Goal: Task Accomplishment & Management: Manage account settings

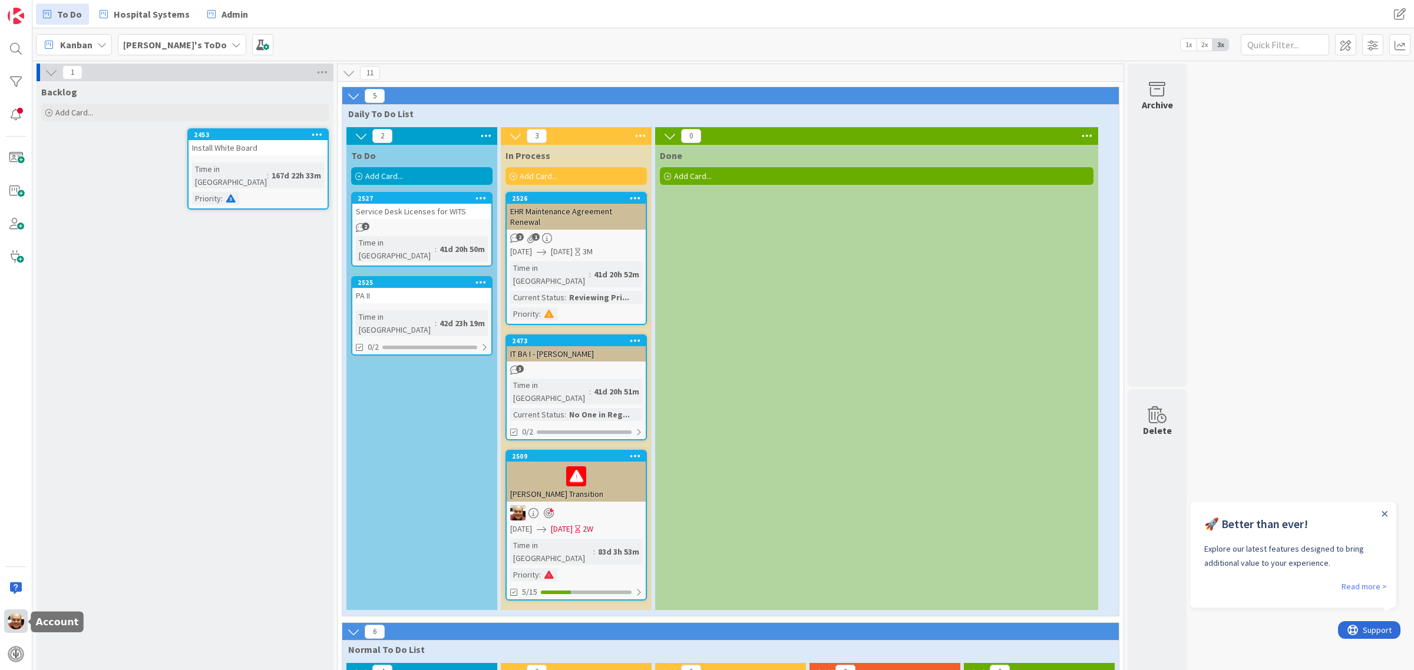
click at [11, 623] on img at bounding box center [16, 621] width 16 height 16
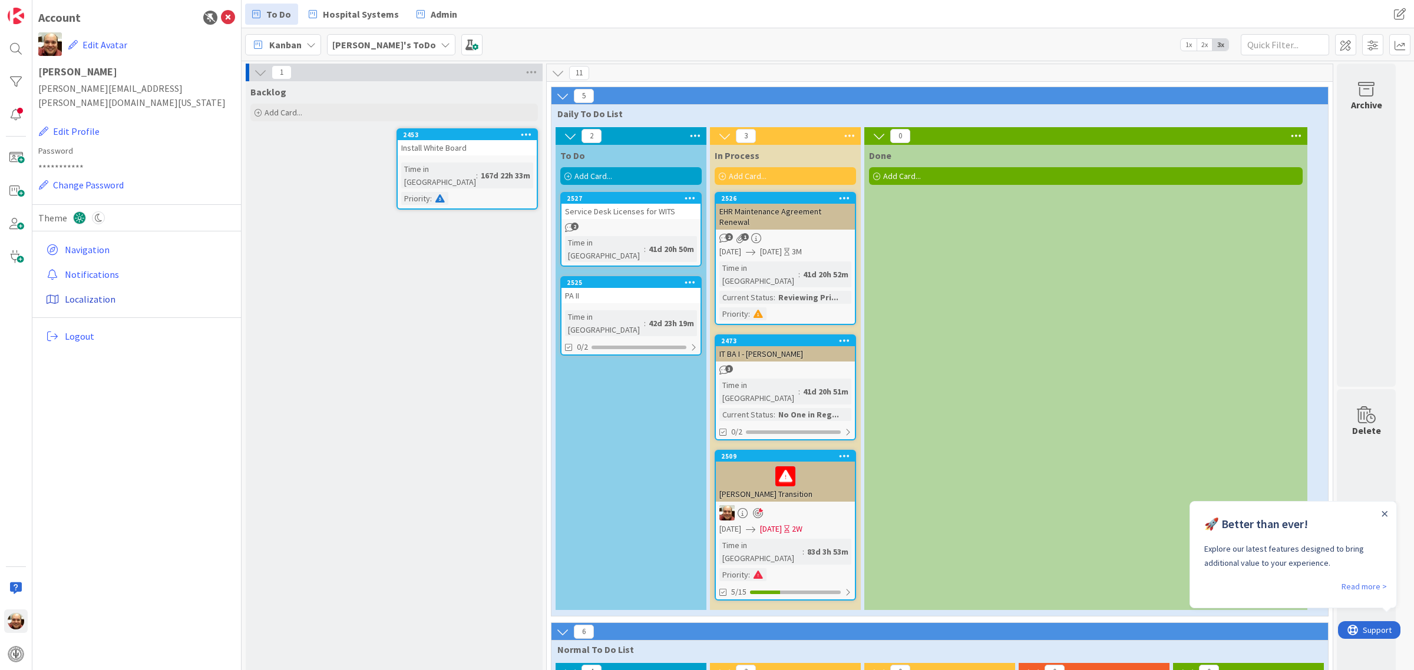
click at [81, 289] on link "Localization" at bounding box center [138, 299] width 194 height 21
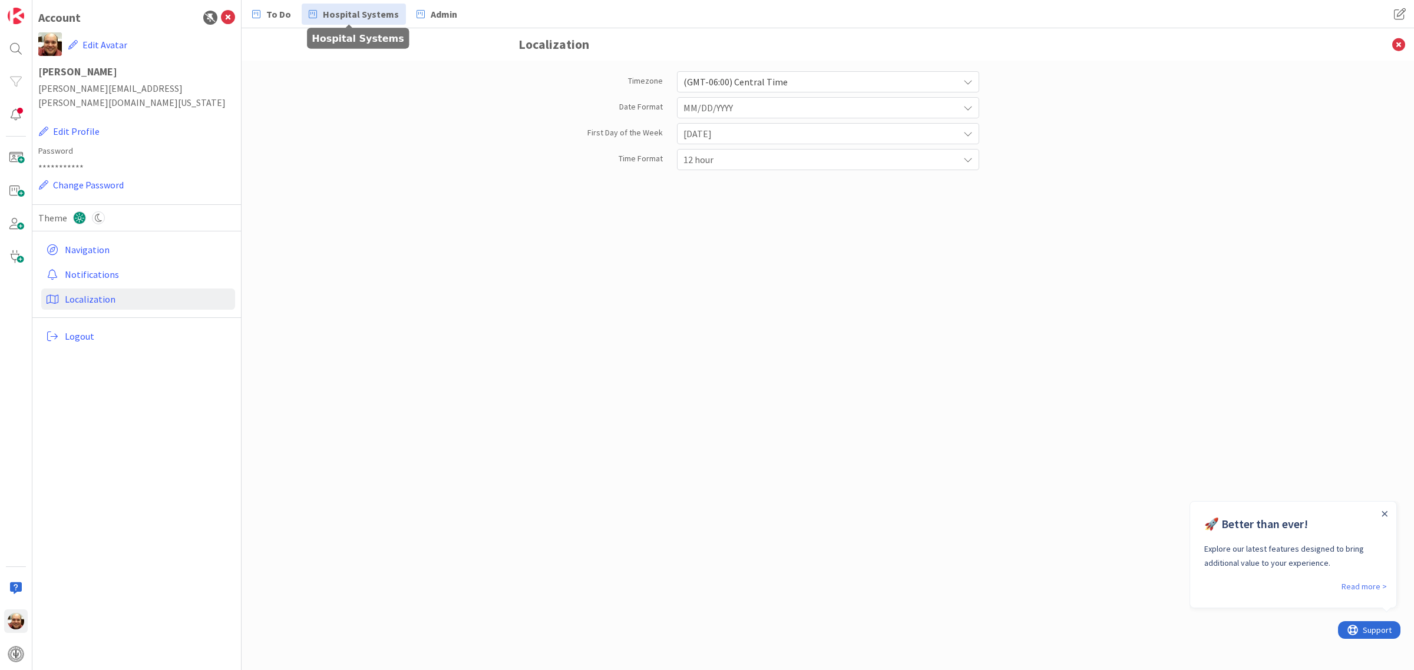
click at [334, 11] on span "Hospital Systems" at bounding box center [361, 14] width 76 height 14
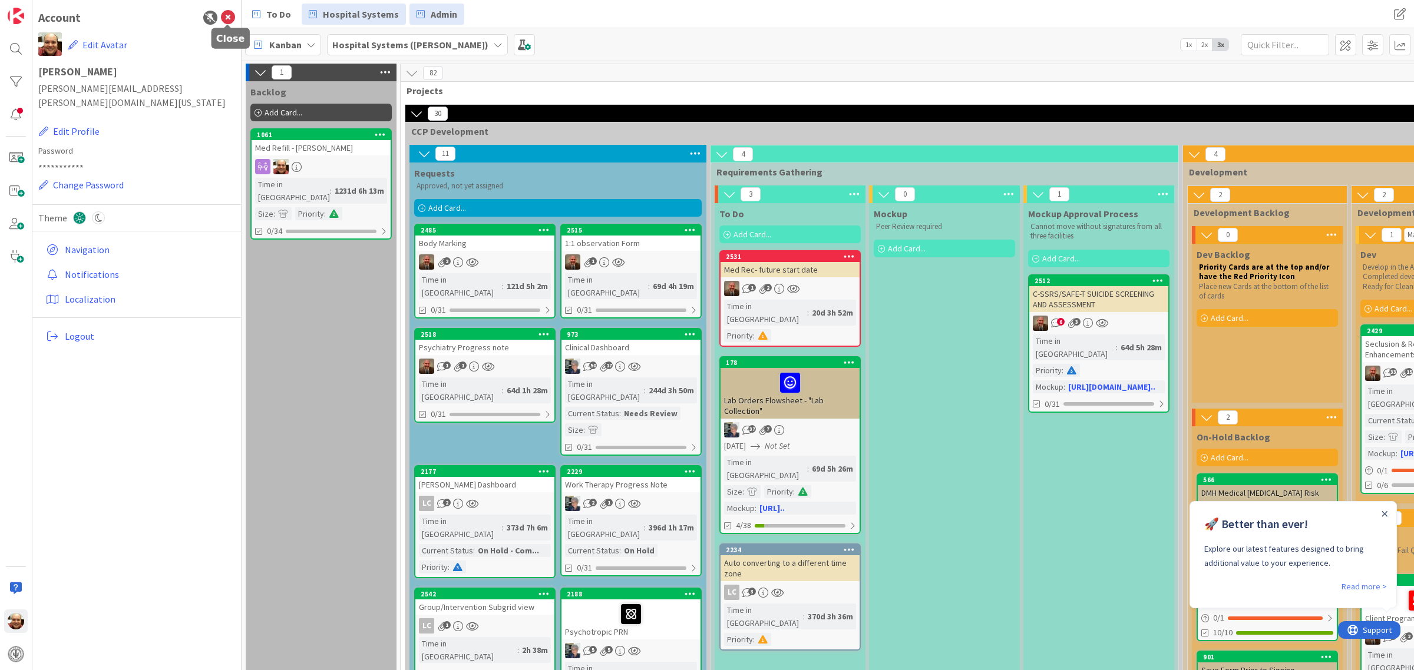
click at [229, 16] on icon at bounding box center [228, 18] width 14 height 14
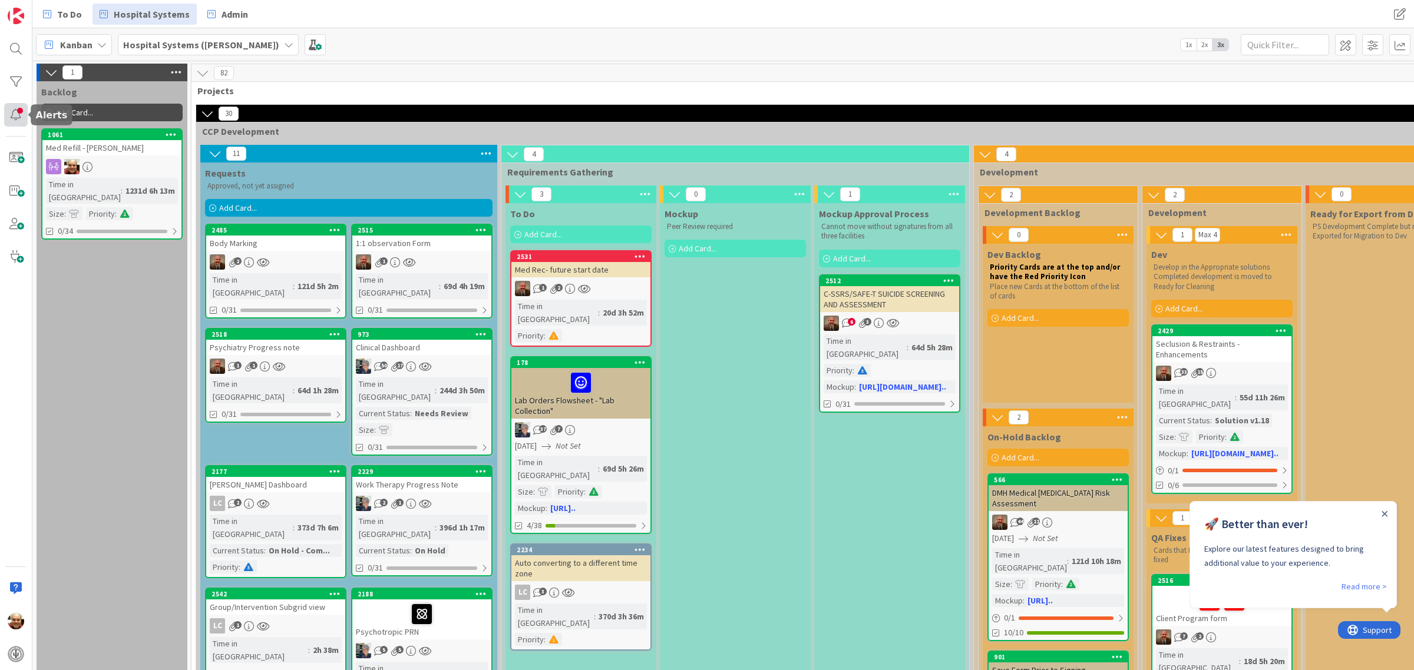
click at [13, 113] on div at bounding box center [16, 115] width 24 height 24
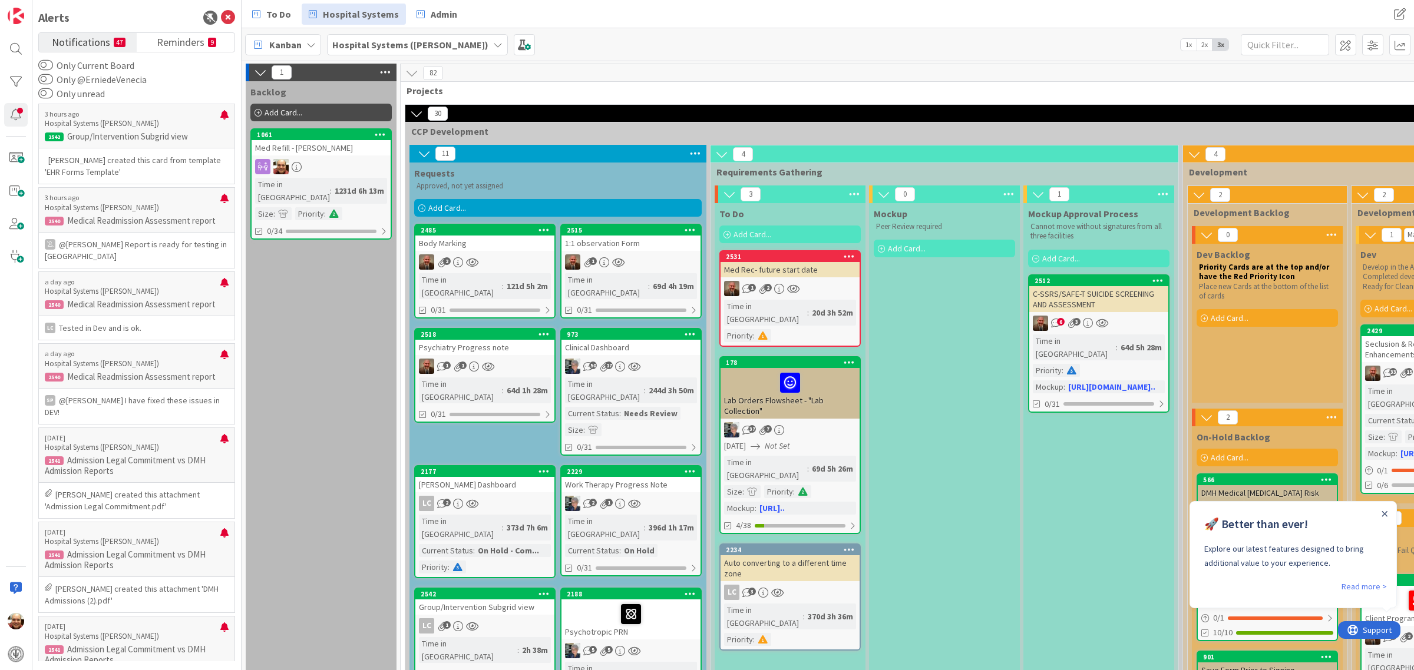
click at [115, 40] on small "47" at bounding box center [120, 42] width 12 height 9
click at [220, 114] on div at bounding box center [224, 119] width 8 height 19
click at [200, 47] on span "Reminders" at bounding box center [181, 41] width 48 height 16
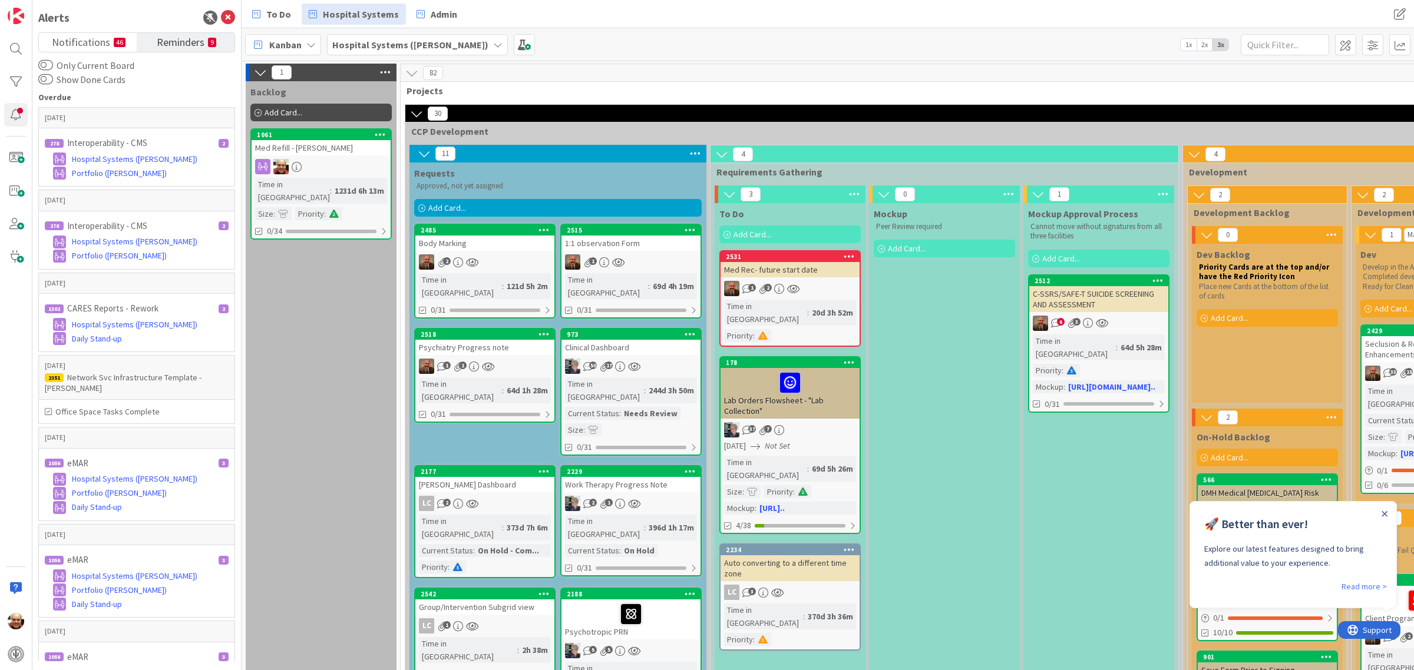
drag, startPoint x: 193, startPoint y: 43, endPoint x: 209, endPoint y: 42, distance: 15.9
click at [209, 42] on small "9" at bounding box center [212, 42] width 8 height 9
click at [210, 40] on small "9" at bounding box center [212, 42] width 8 height 9
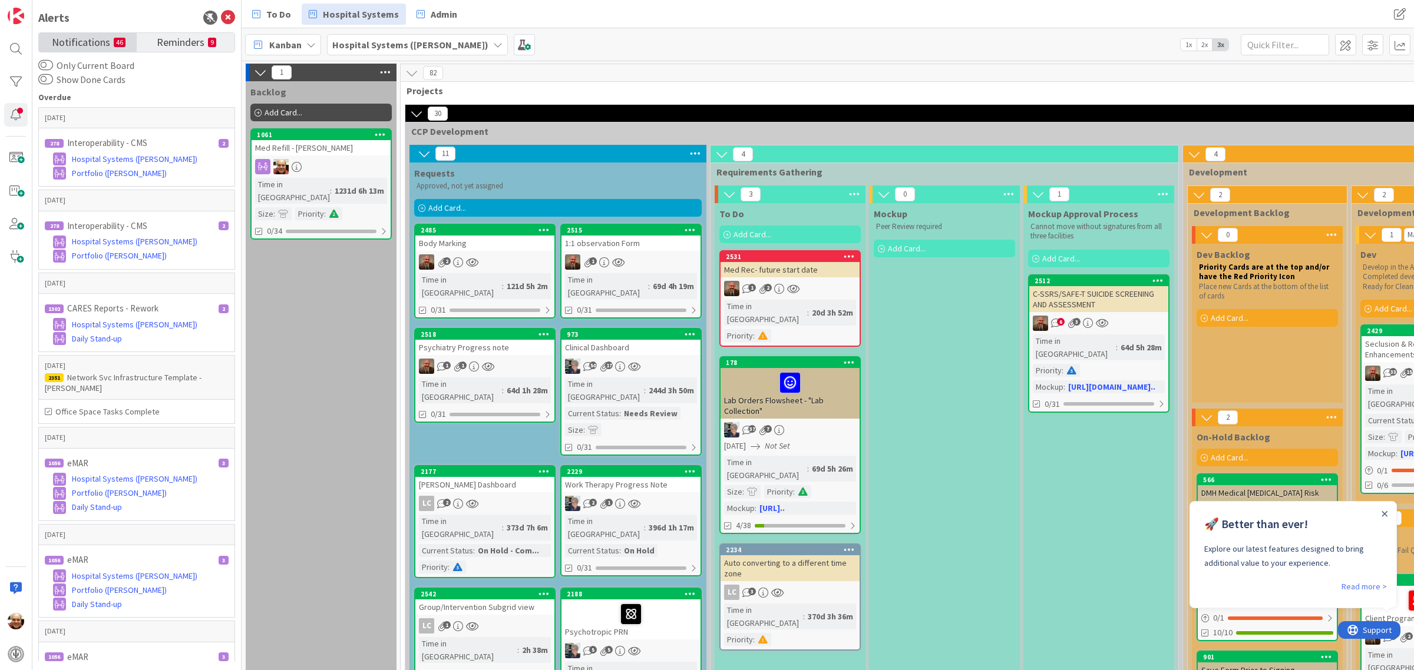
click at [116, 48] on link "Notifications 46" at bounding box center [88, 42] width 98 height 19
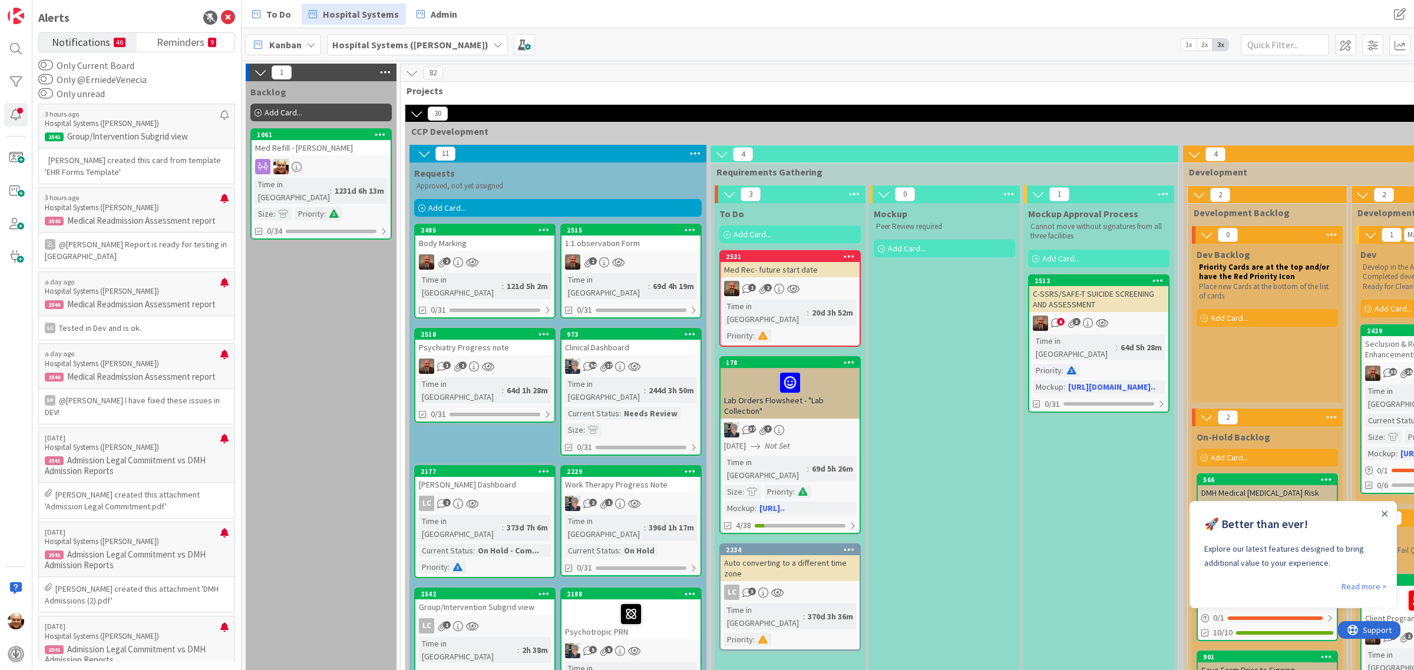
click at [118, 45] on small "46" at bounding box center [120, 42] width 12 height 9
click at [47, 92] on button "Only unread" at bounding box center [45, 94] width 15 height 12
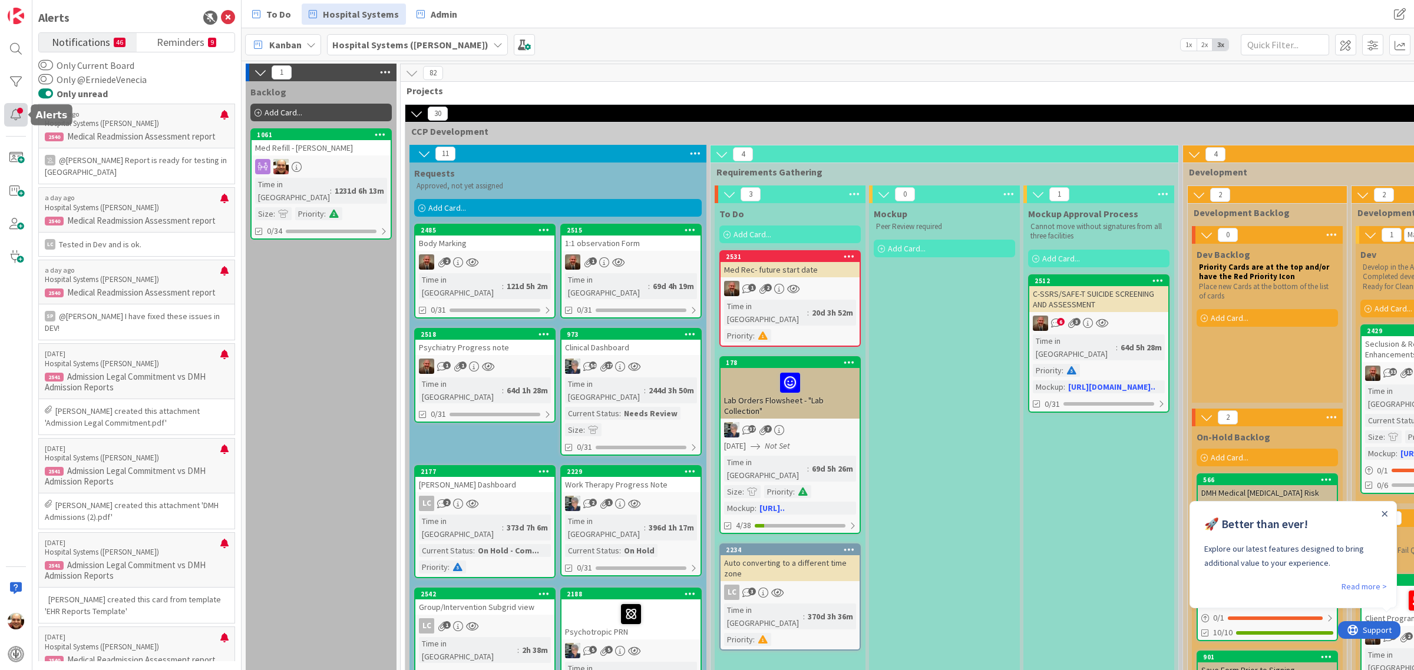
click at [16, 115] on div at bounding box center [16, 115] width 24 height 24
click at [19, 622] on img at bounding box center [16, 621] width 16 height 16
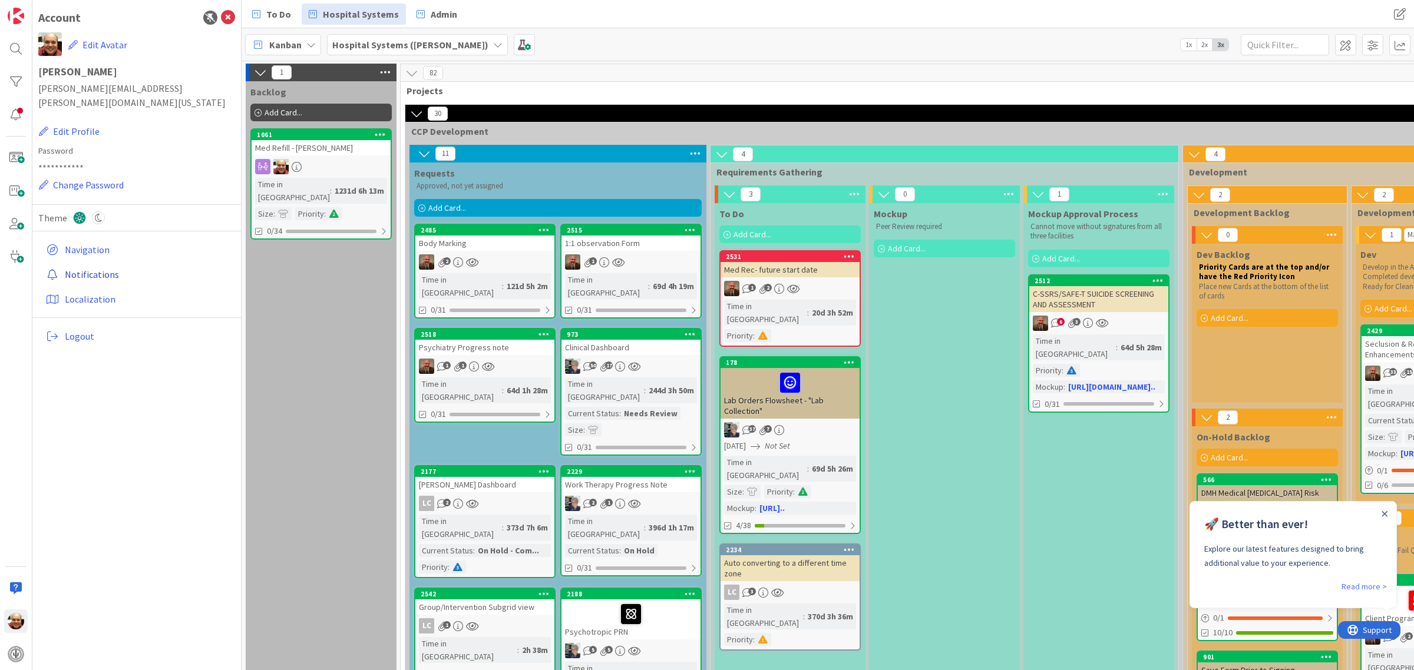
click at [90, 264] on link "Notifications" at bounding box center [138, 274] width 194 height 21
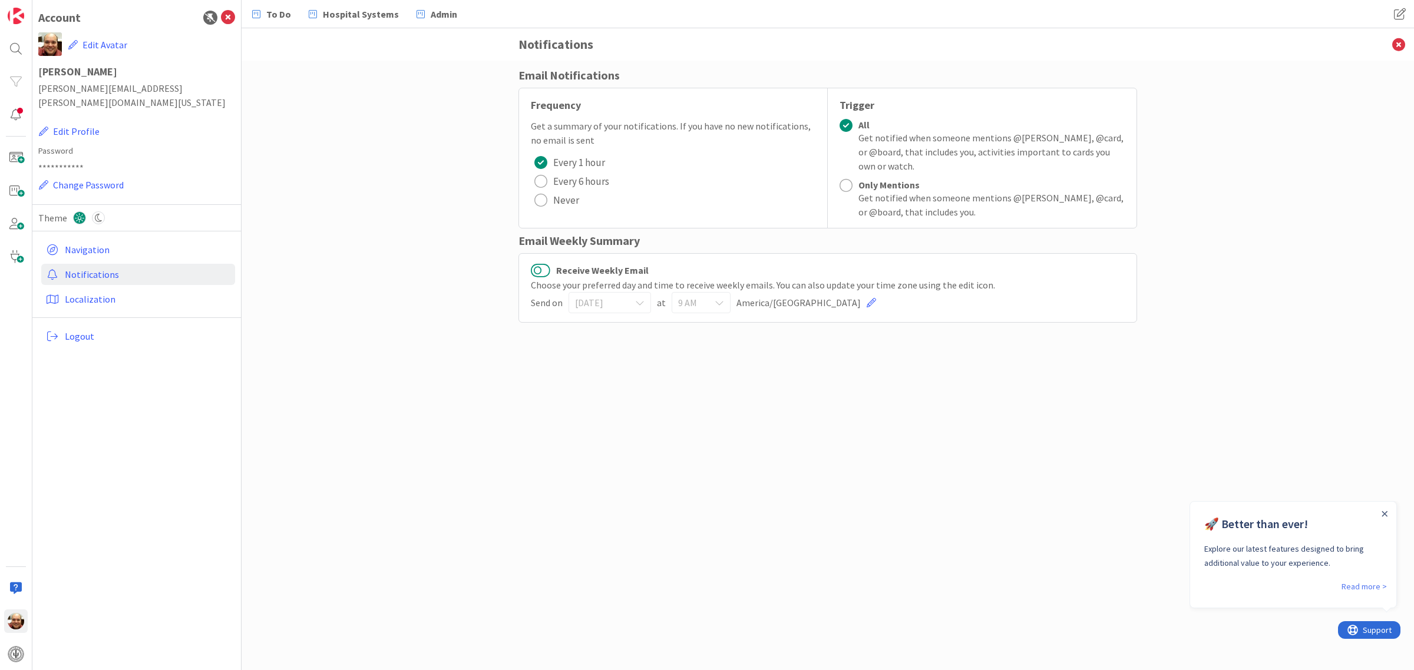
click at [540, 270] on button "Receive Weekly Email" at bounding box center [540, 270] width 19 height 15
click at [645, 302] on div "[DATE]" at bounding box center [609, 302] width 82 height 21
click at [717, 302] on icon at bounding box center [719, 303] width 9 height 9
click at [683, 494] on icon at bounding box center [683, 493] width 9 height 18
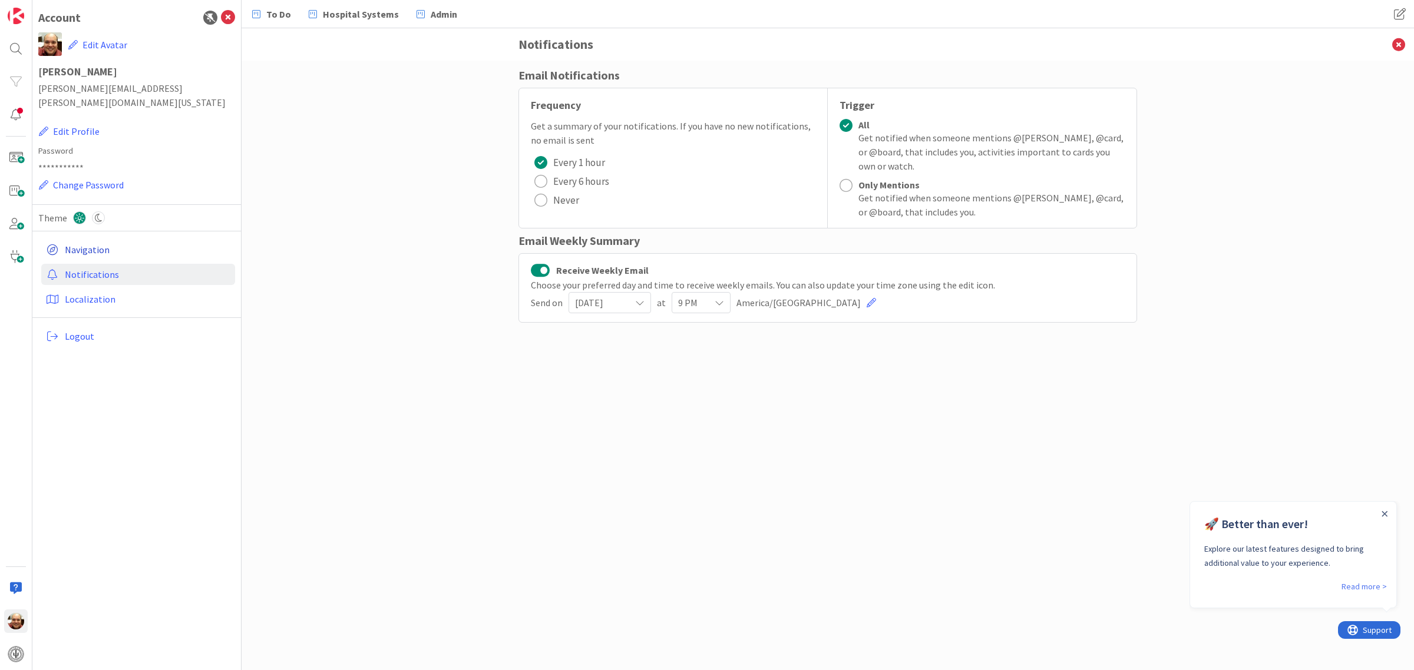
click at [90, 239] on link "Navigation" at bounding box center [138, 249] width 194 height 21
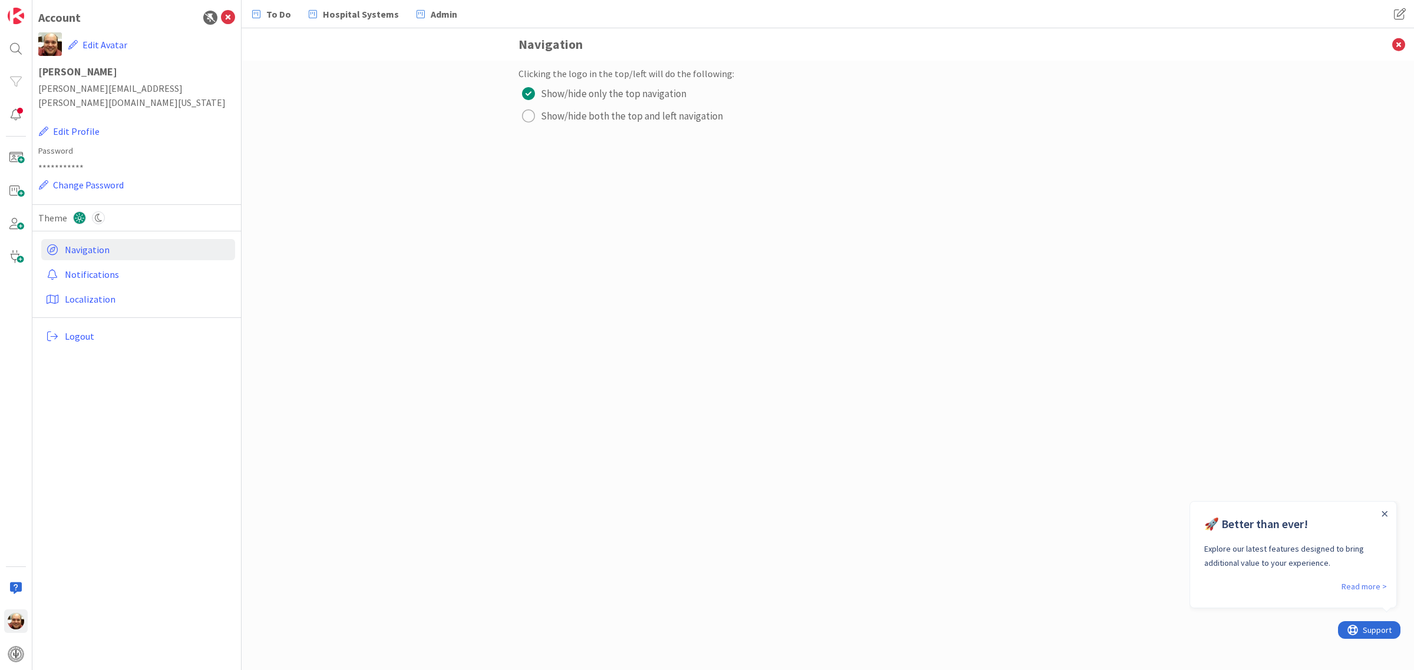
click at [529, 117] on div "radio" at bounding box center [528, 116] width 13 height 13
click at [19, 18] on img at bounding box center [16, 16] width 16 height 16
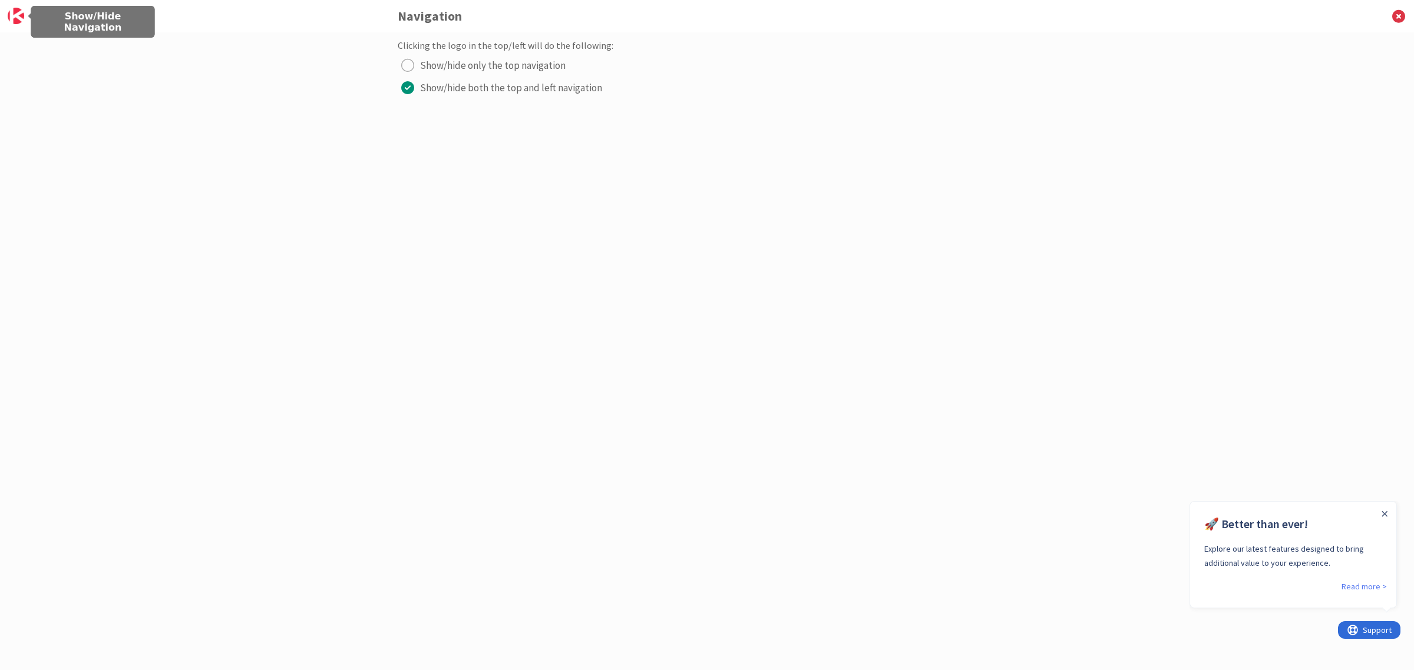
click at [19, 18] on img at bounding box center [16, 16] width 16 height 16
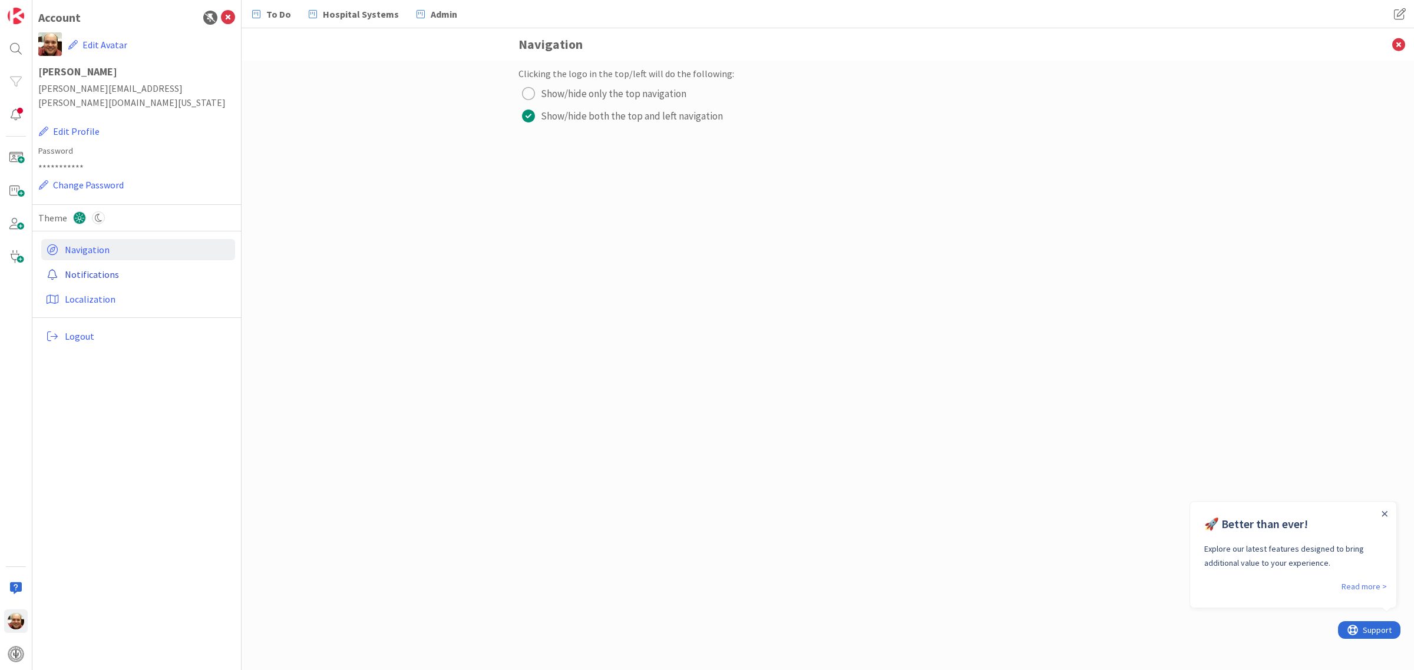
click at [115, 264] on link "Notifications" at bounding box center [138, 274] width 194 height 21
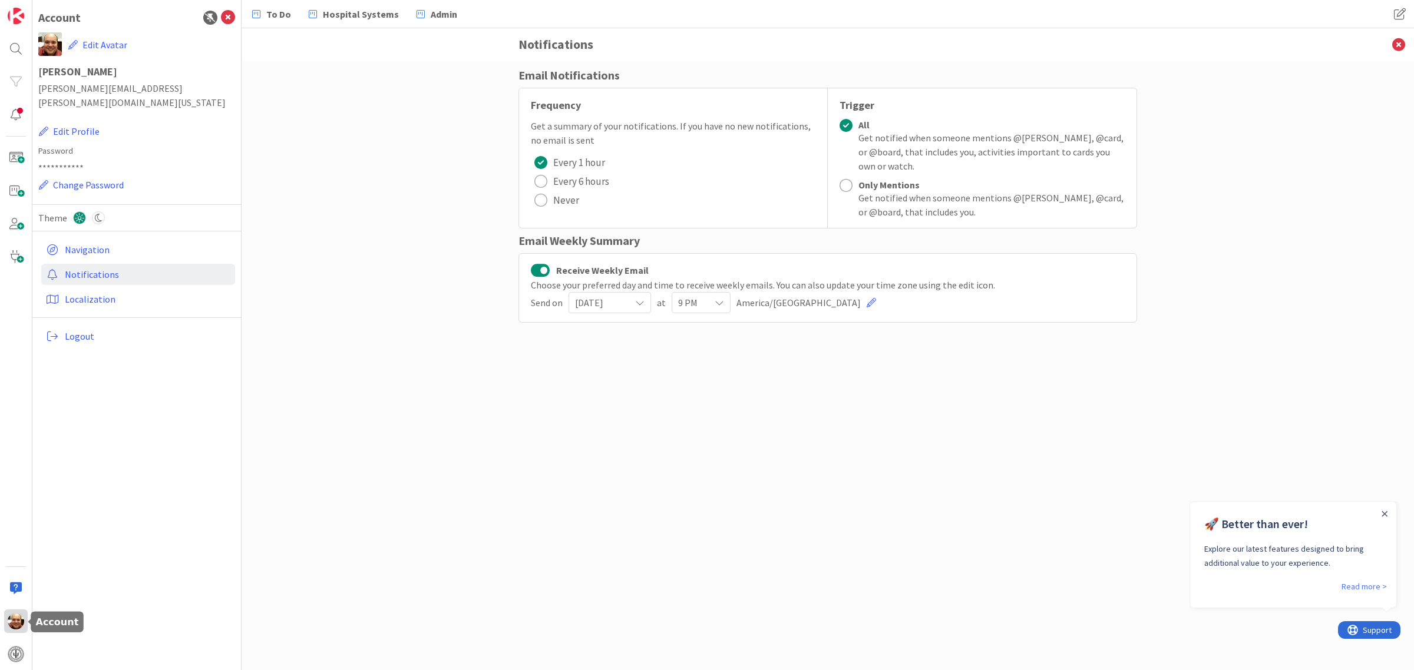
click at [16, 619] on img at bounding box center [16, 621] width 16 height 16
click at [12, 584] on div at bounding box center [16, 589] width 24 height 24
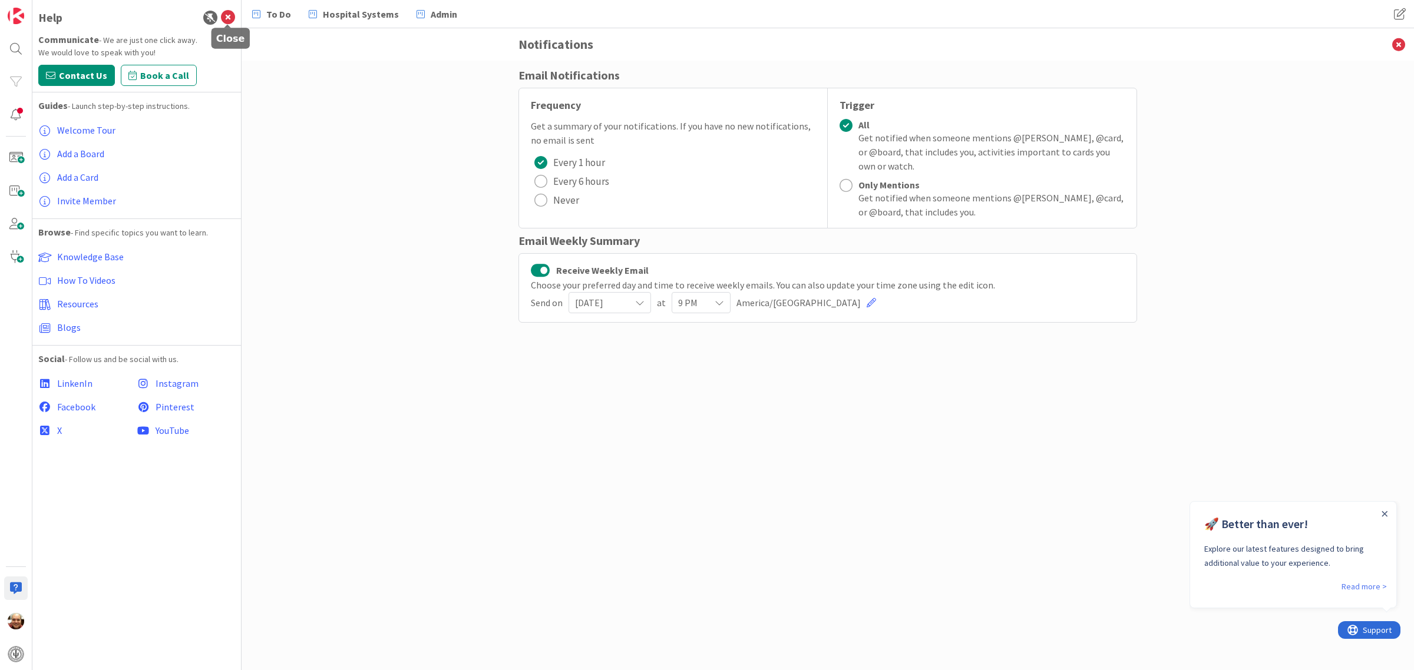
click at [227, 16] on icon at bounding box center [228, 18] width 14 height 14
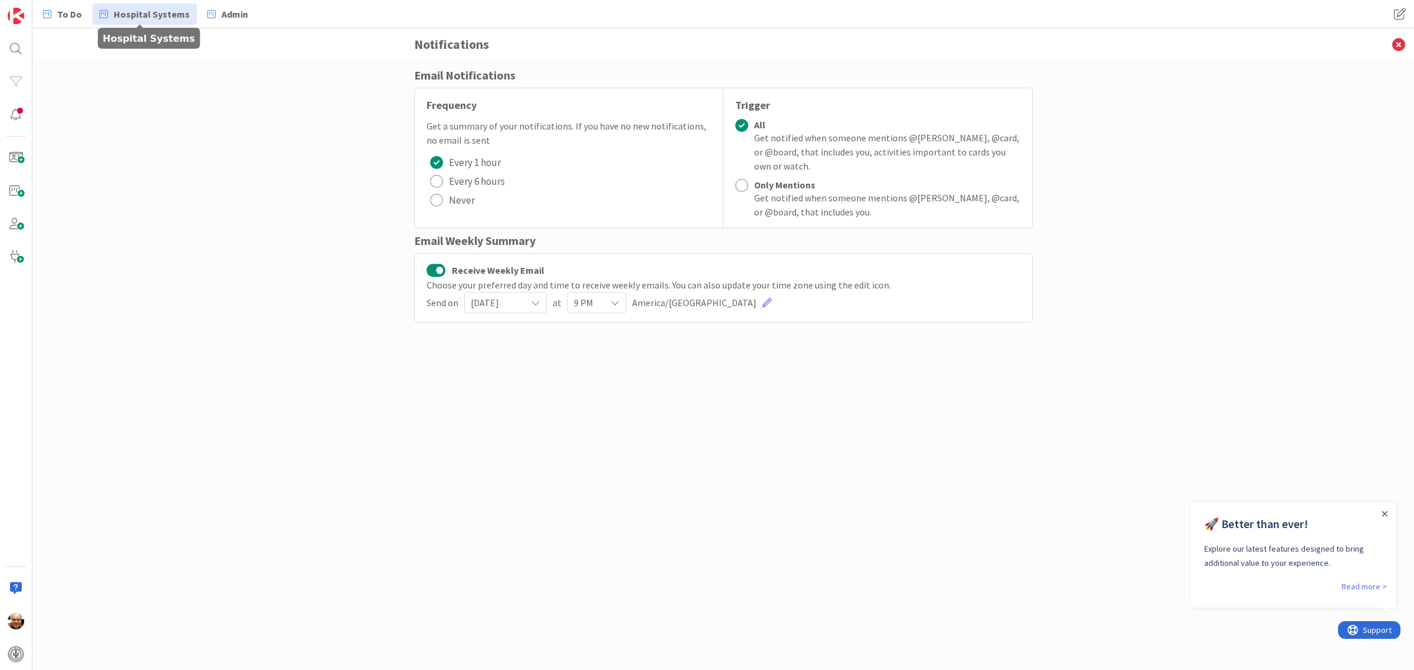
click at [133, 12] on span "Hospital Systems" at bounding box center [152, 14] width 76 height 14
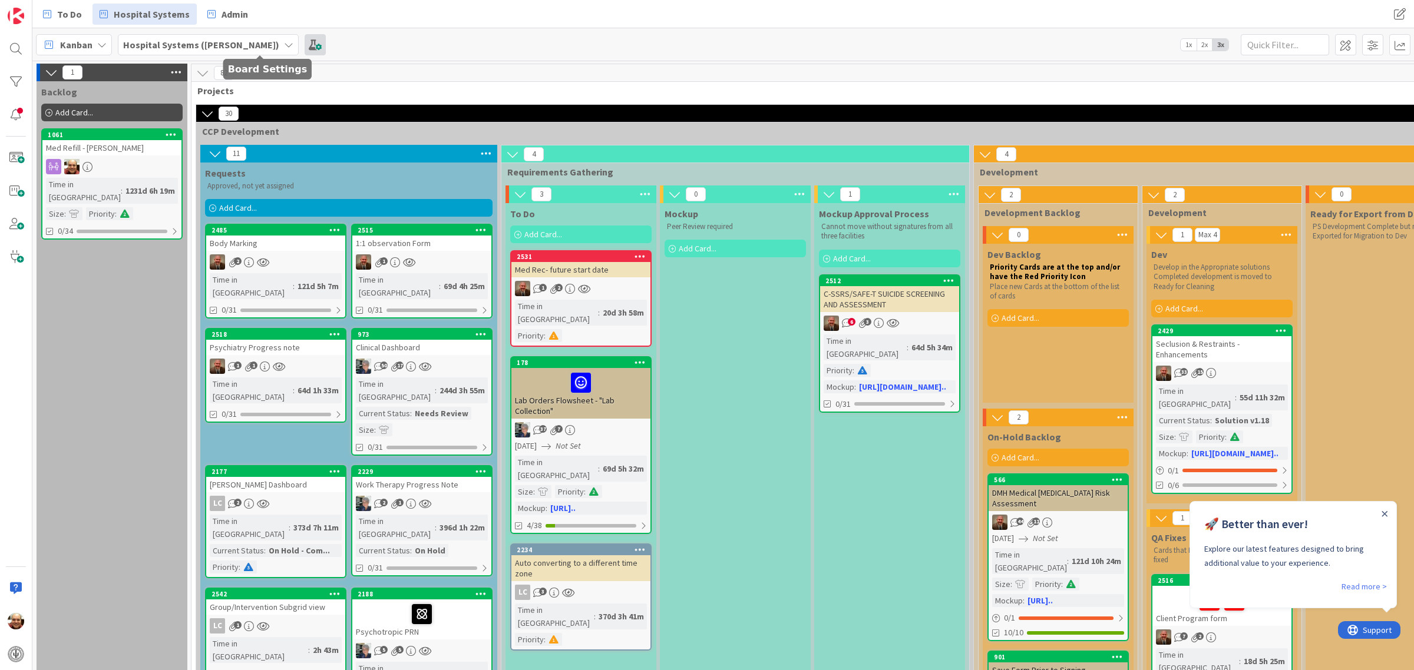
click at [305, 45] on span at bounding box center [315, 44] width 21 height 21
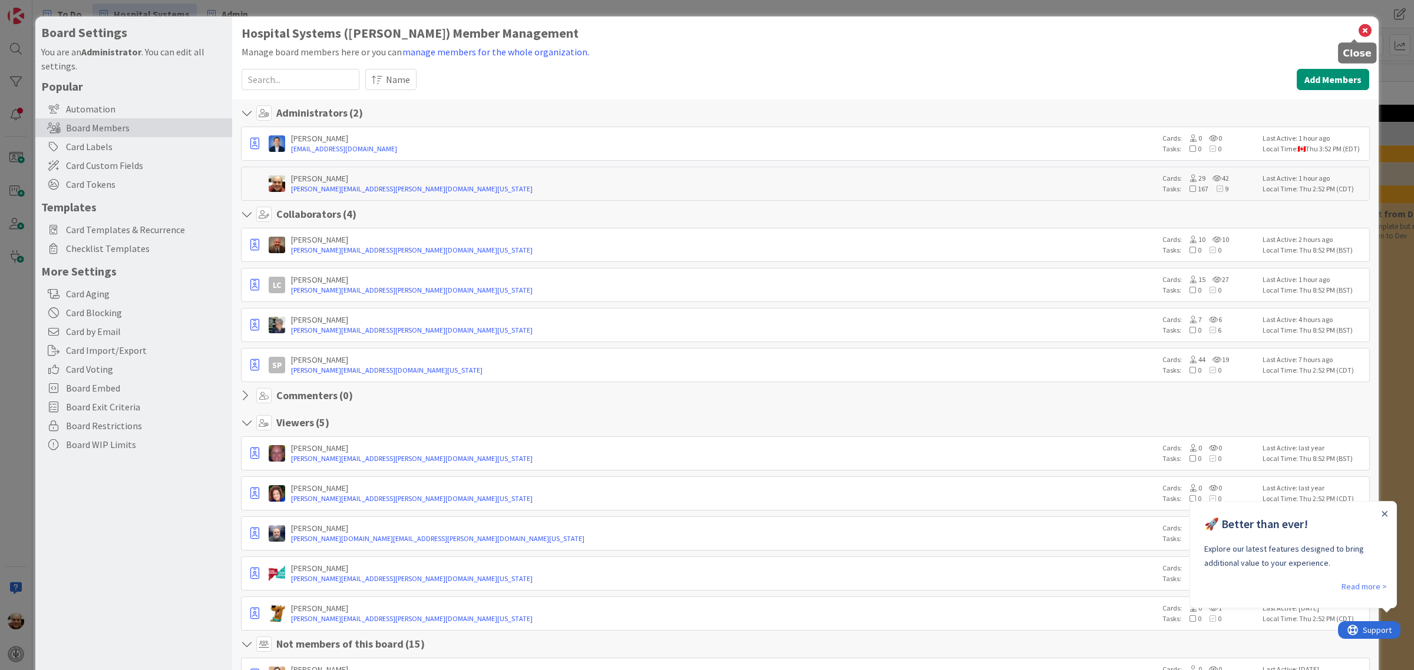
click at [1357, 29] on icon at bounding box center [1364, 30] width 15 height 16
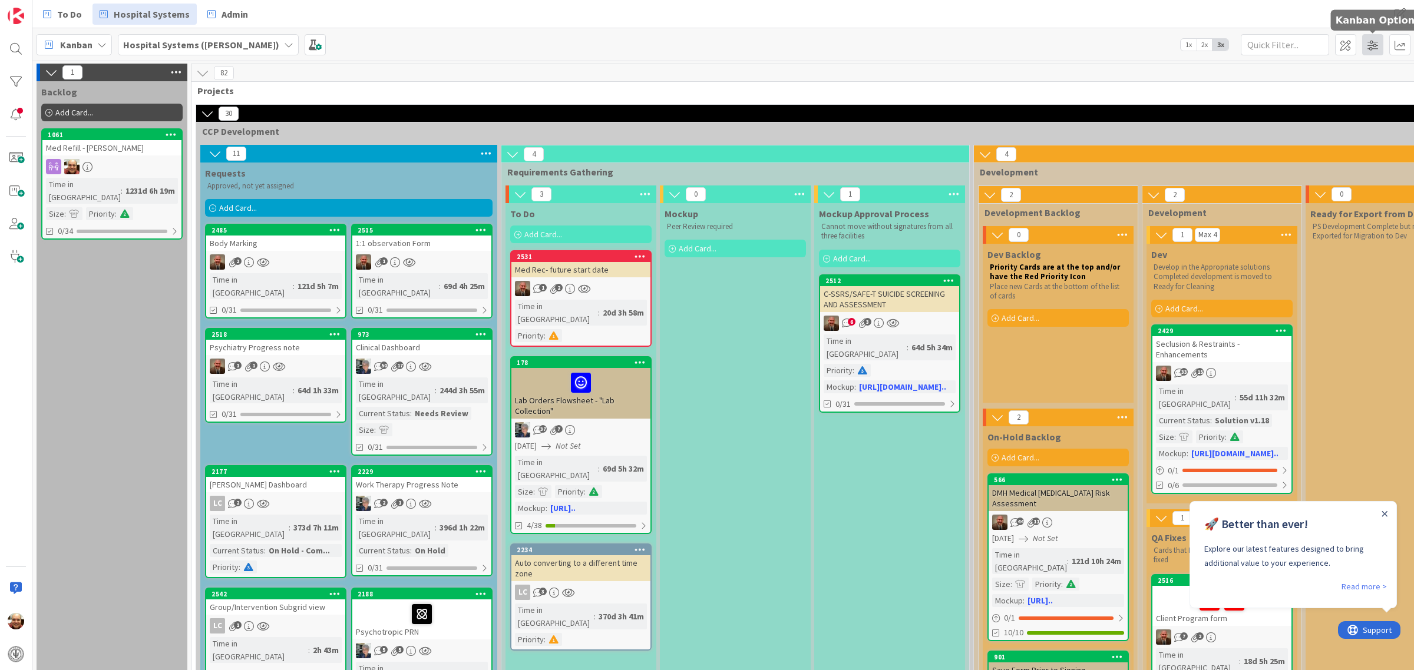
click at [1367, 46] on span at bounding box center [1372, 44] width 21 height 21
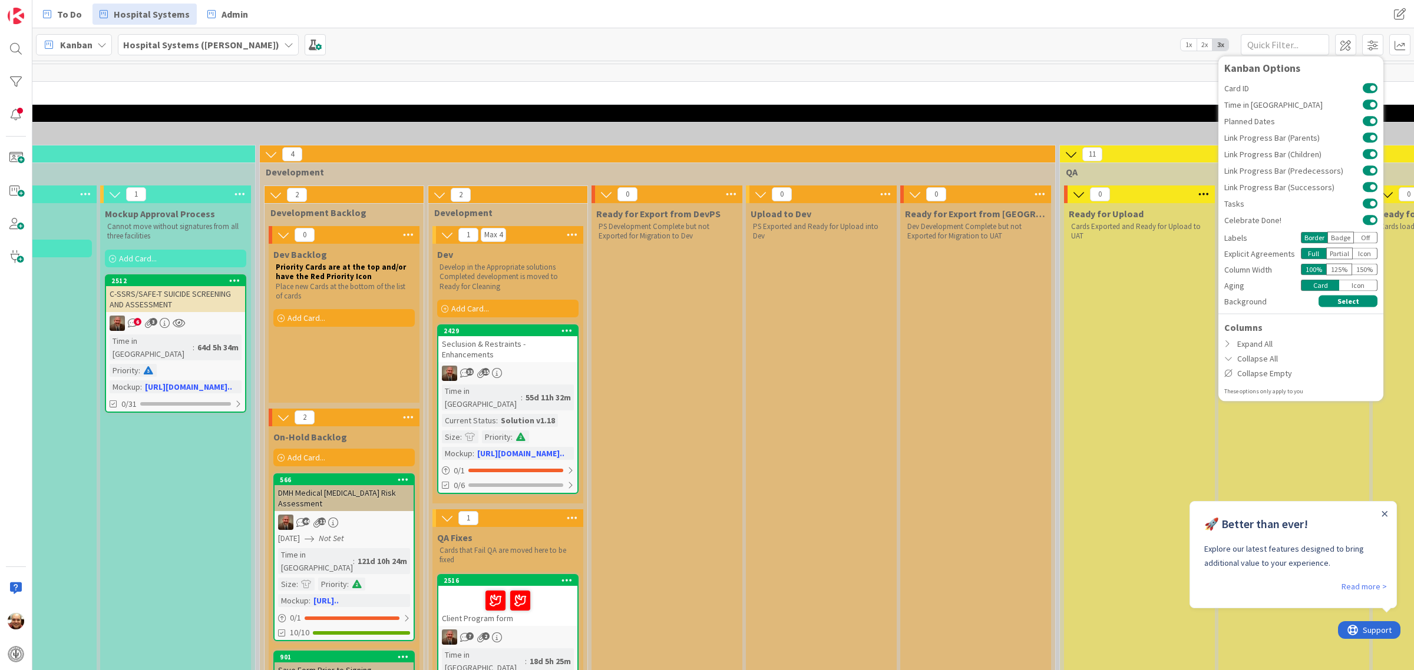
scroll to position [0, 752]
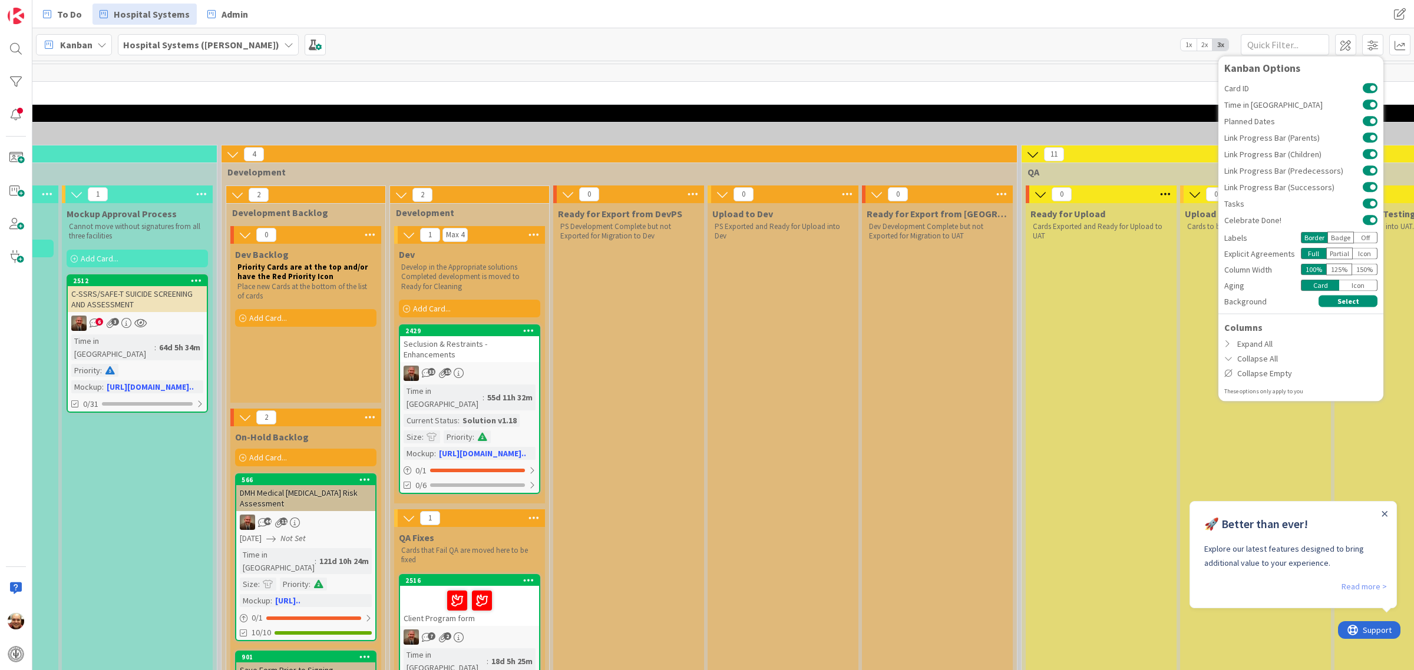
click at [1378, 584] on link "Read more >" at bounding box center [1363, 587] width 45 height 14
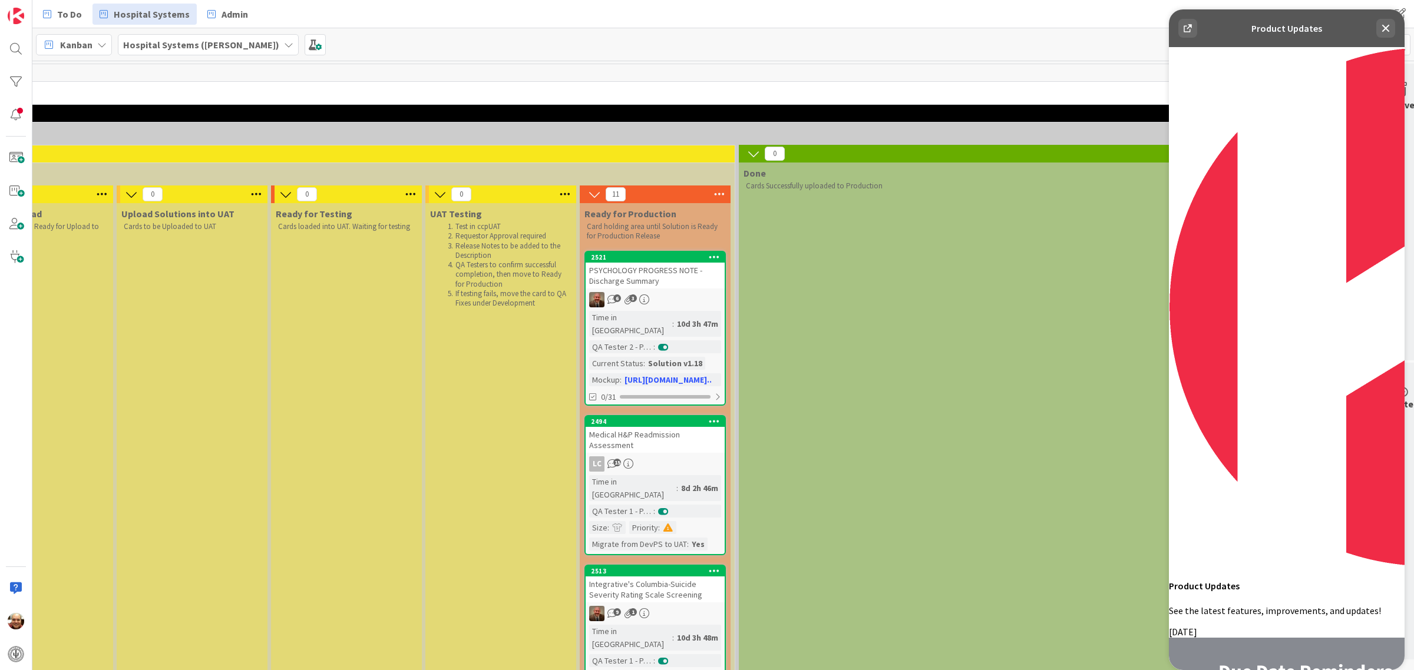
scroll to position [0, 1846]
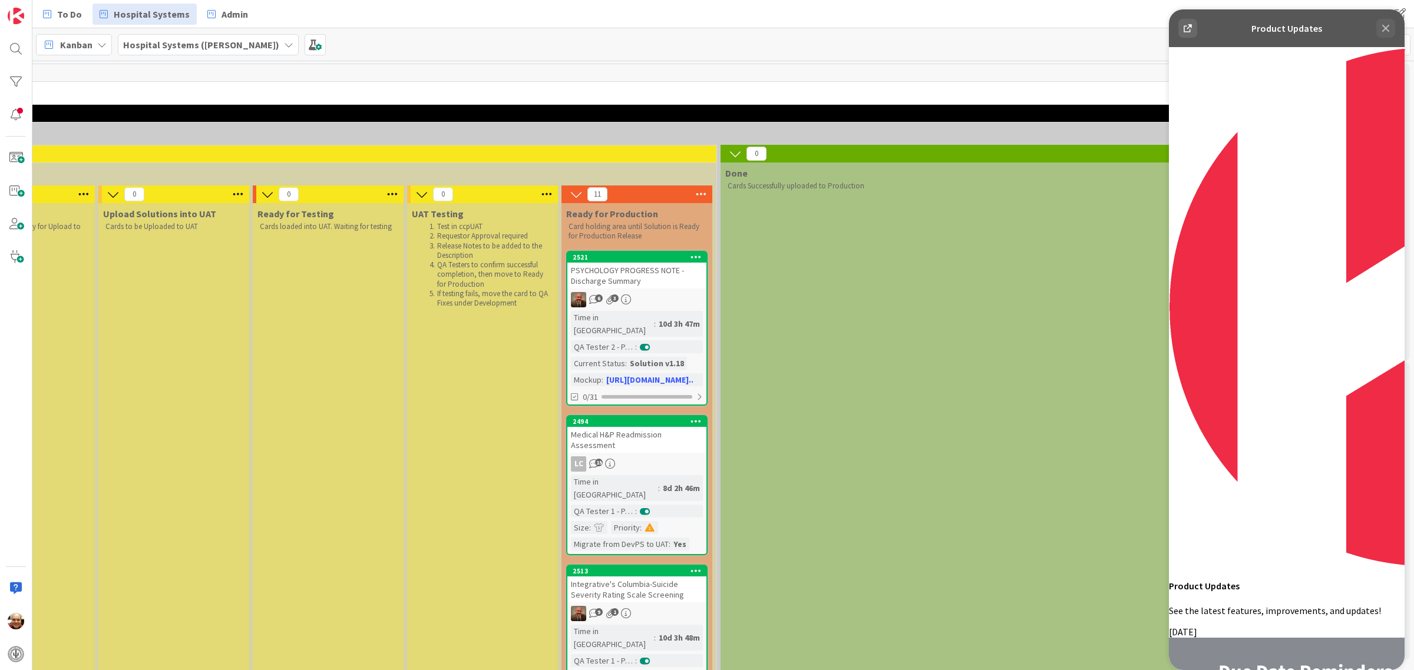
drag, startPoint x: 1390, startPoint y: 27, endPoint x: 2557, endPoint y: 42, distance: 1167.1
click at [1390, 27] on icon at bounding box center [1385, 28] width 14 height 14
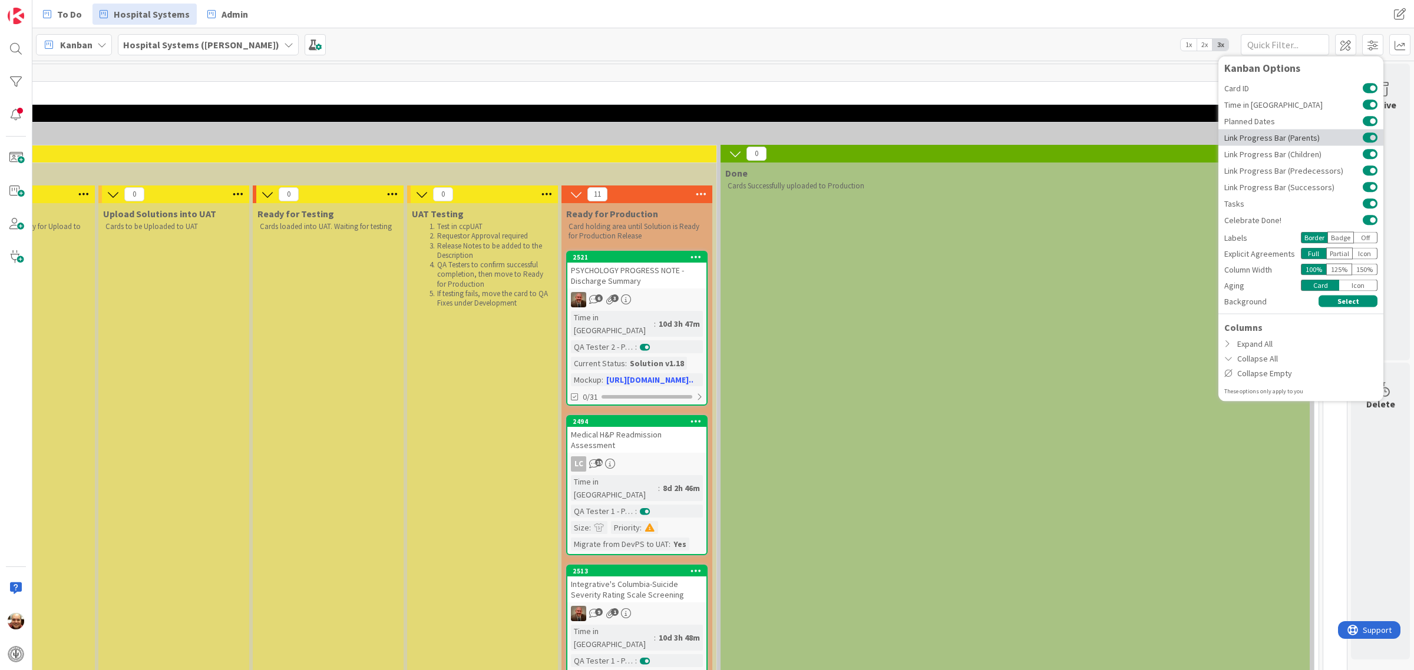
scroll to position [0, 0]
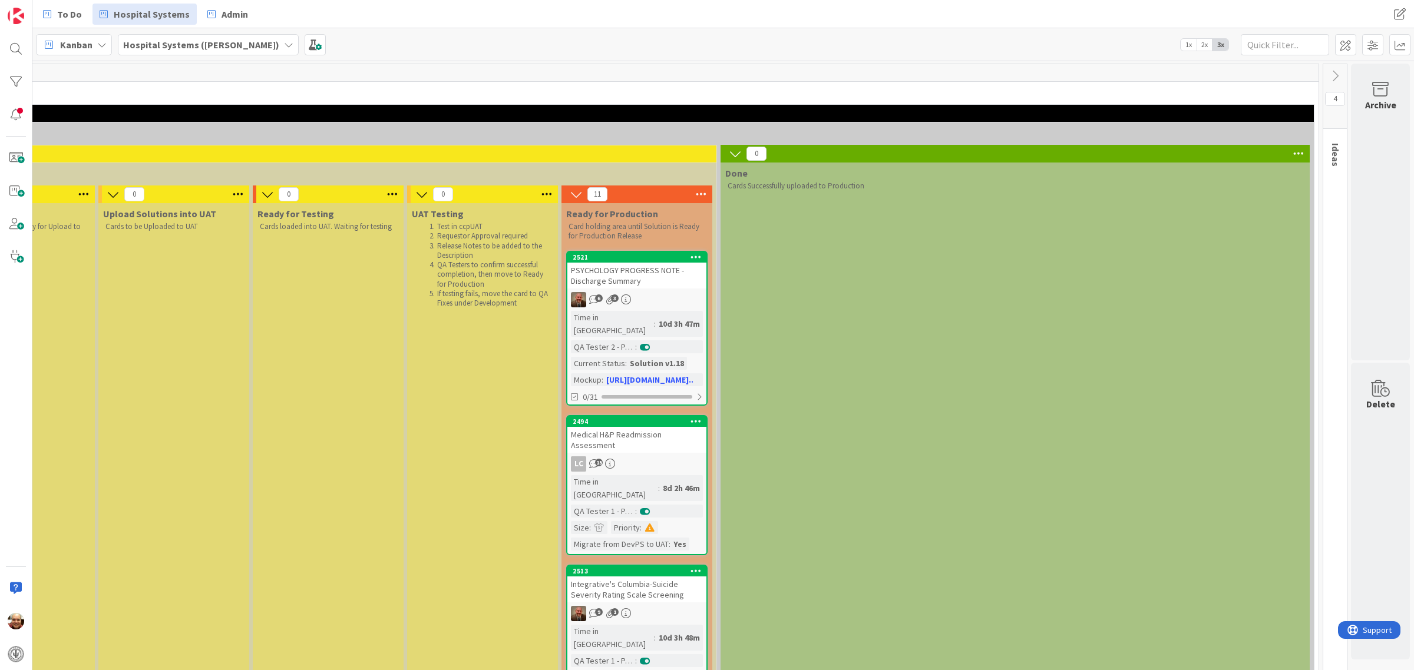
click at [1291, 151] on icon at bounding box center [1298, 154] width 15 height 18
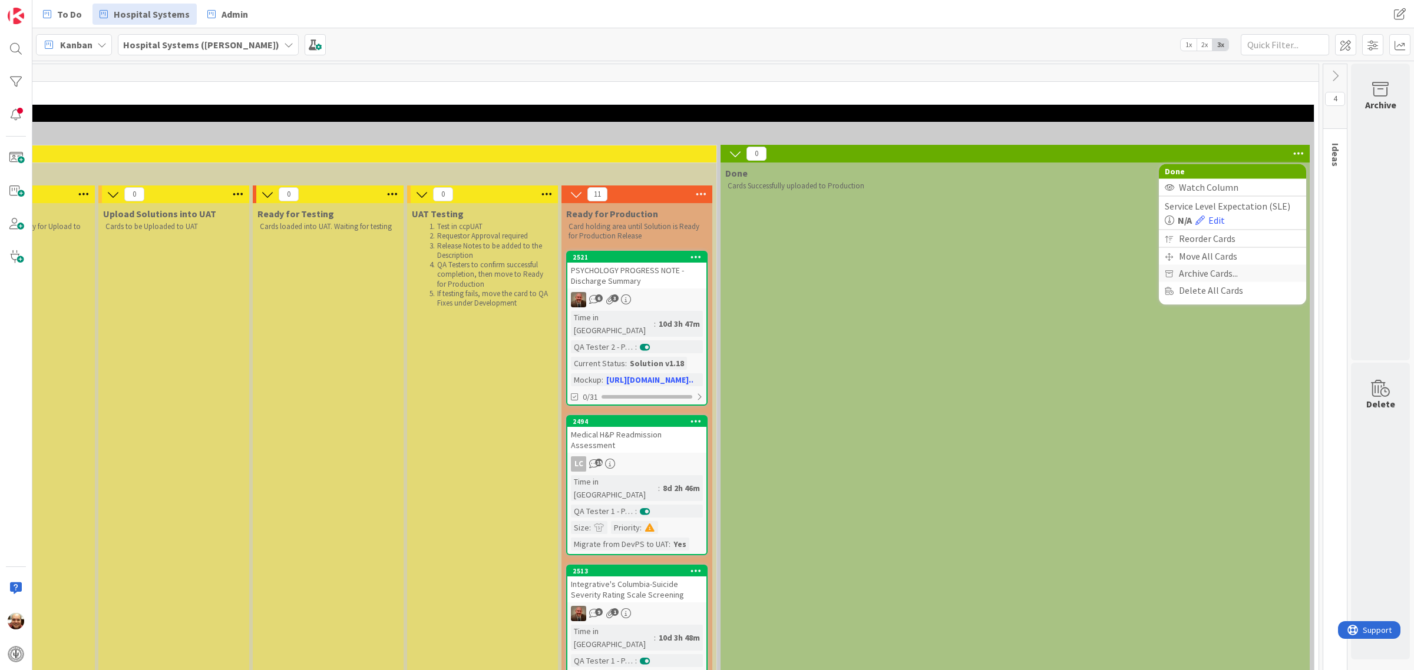
click at [1209, 273] on span "Archive Cards..." at bounding box center [1208, 273] width 59 height 17
click at [1168, 254] on div "radio" at bounding box center [1174, 255] width 13 height 13
click at [1275, 174] on button "Back" at bounding box center [1285, 176] width 29 height 13
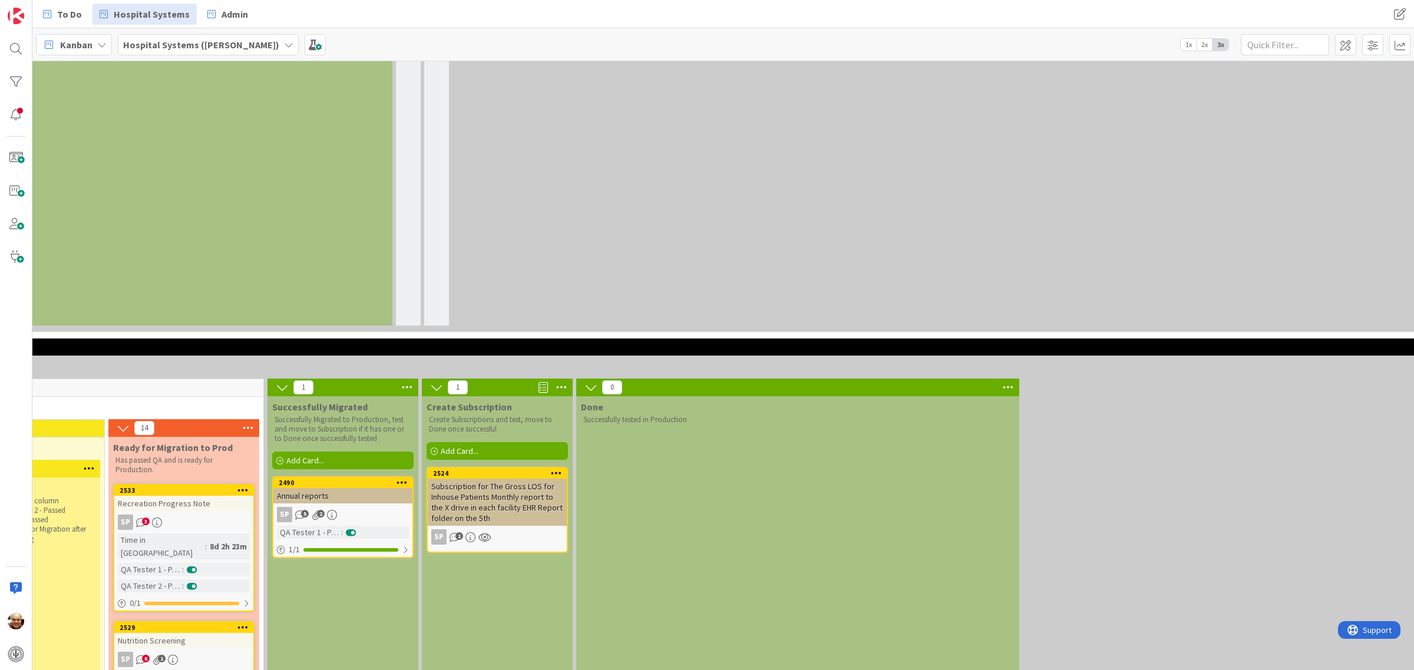
scroll to position [2209, 1361]
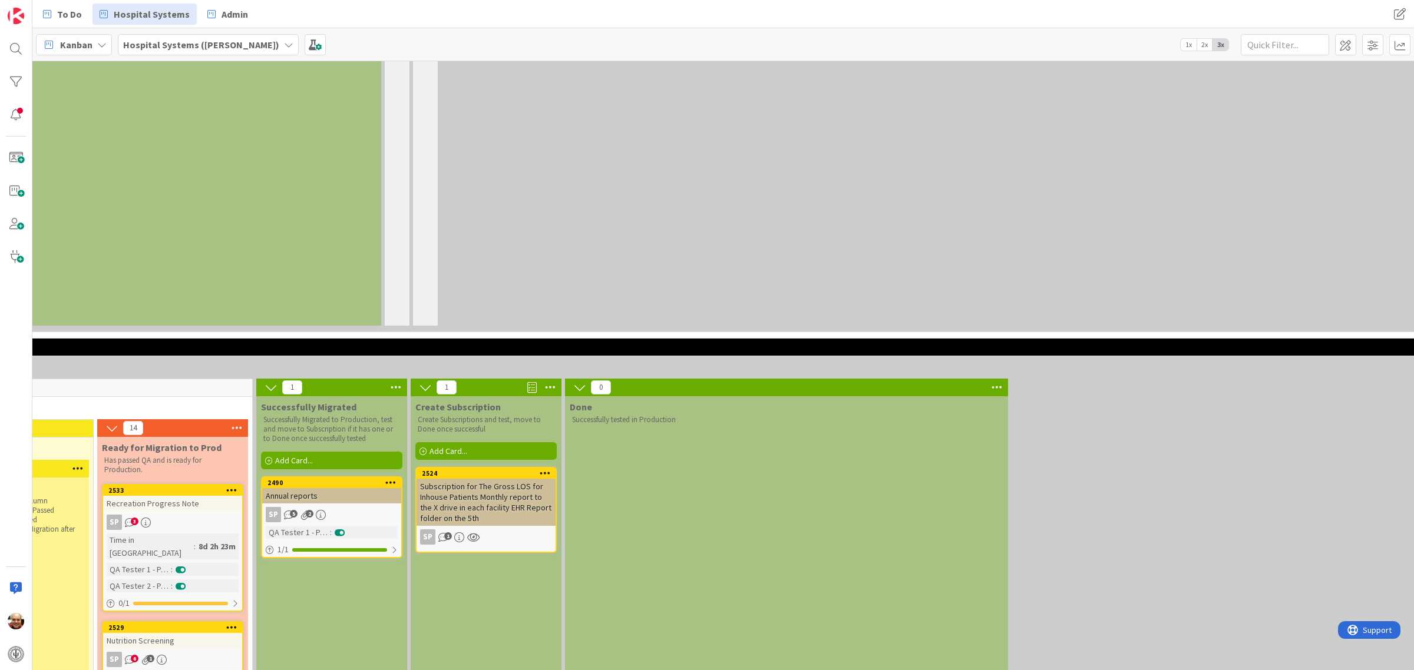
click at [999, 379] on icon at bounding box center [996, 388] width 15 height 18
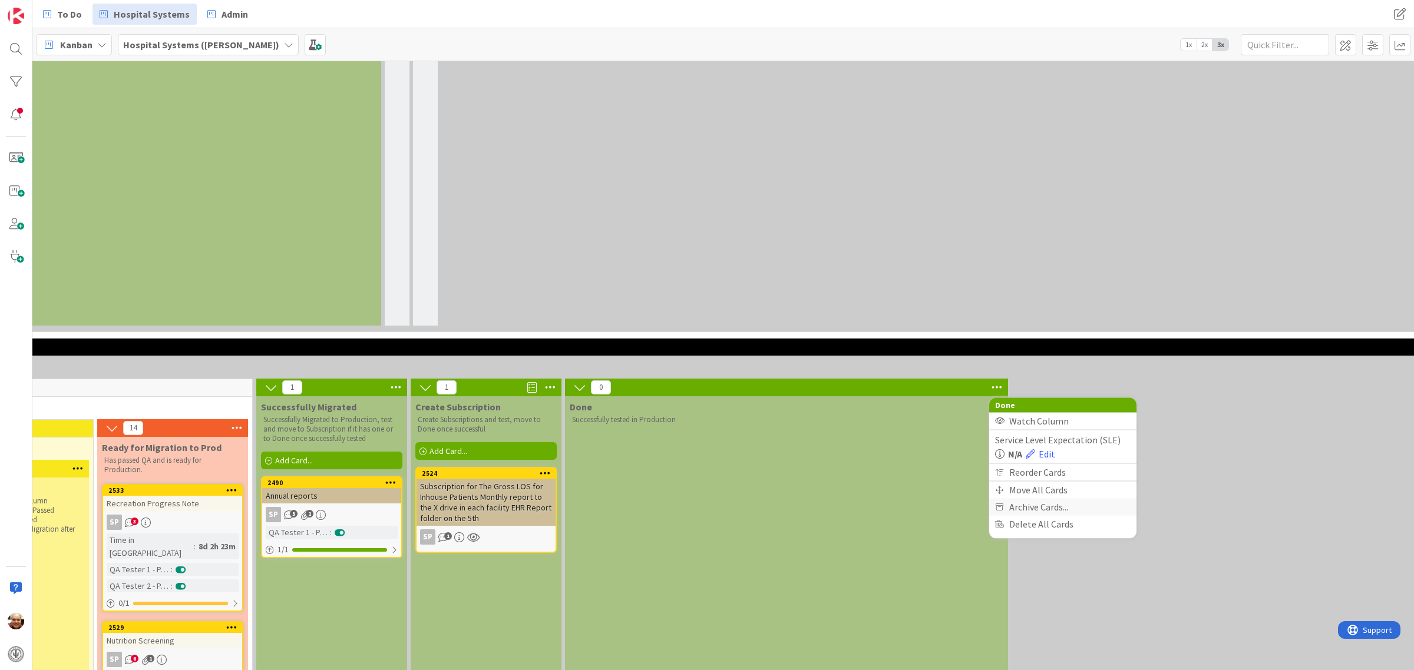
click at [1038, 498] on span "Archive Cards..." at bounding box center [1038, 506] width 59 height 17
click at [1032, 461] on span "After 30 Days" at bounding box center [1044, 470] width 54 height 18
click at [1121, 404] on button "Back" at bounding box center [1116, 410] width 29 height 13
click at [556, 379] on icon at bounding box center [550, 388] width 15 height 18
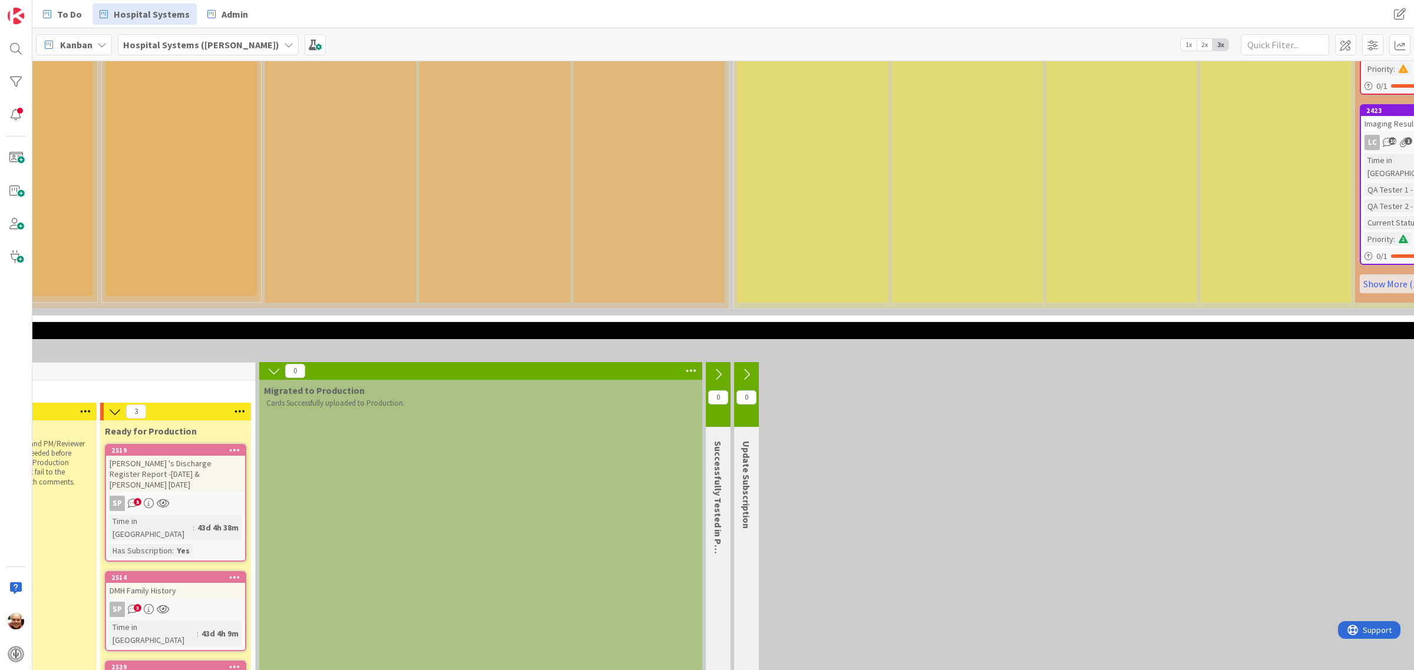
scroll to position [1694, 908]
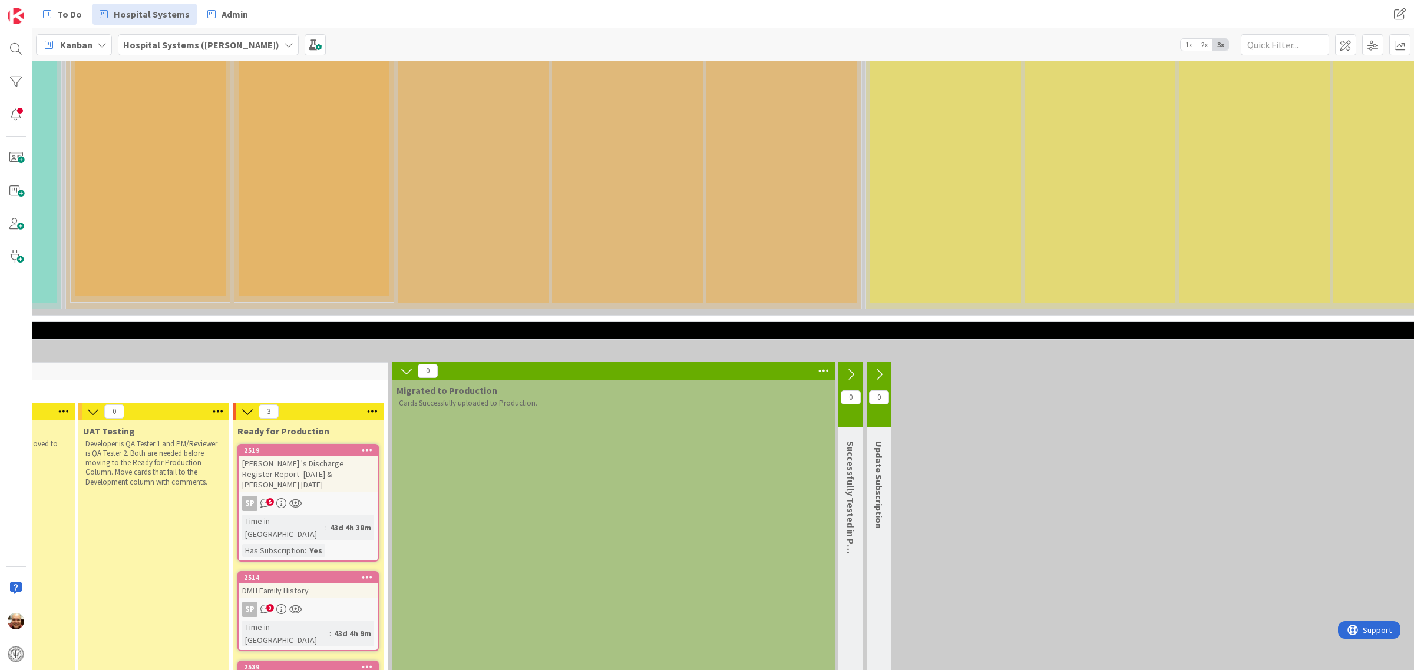
click at [882, 368] on icon at bounding box center [878, 374] width 13 height 13
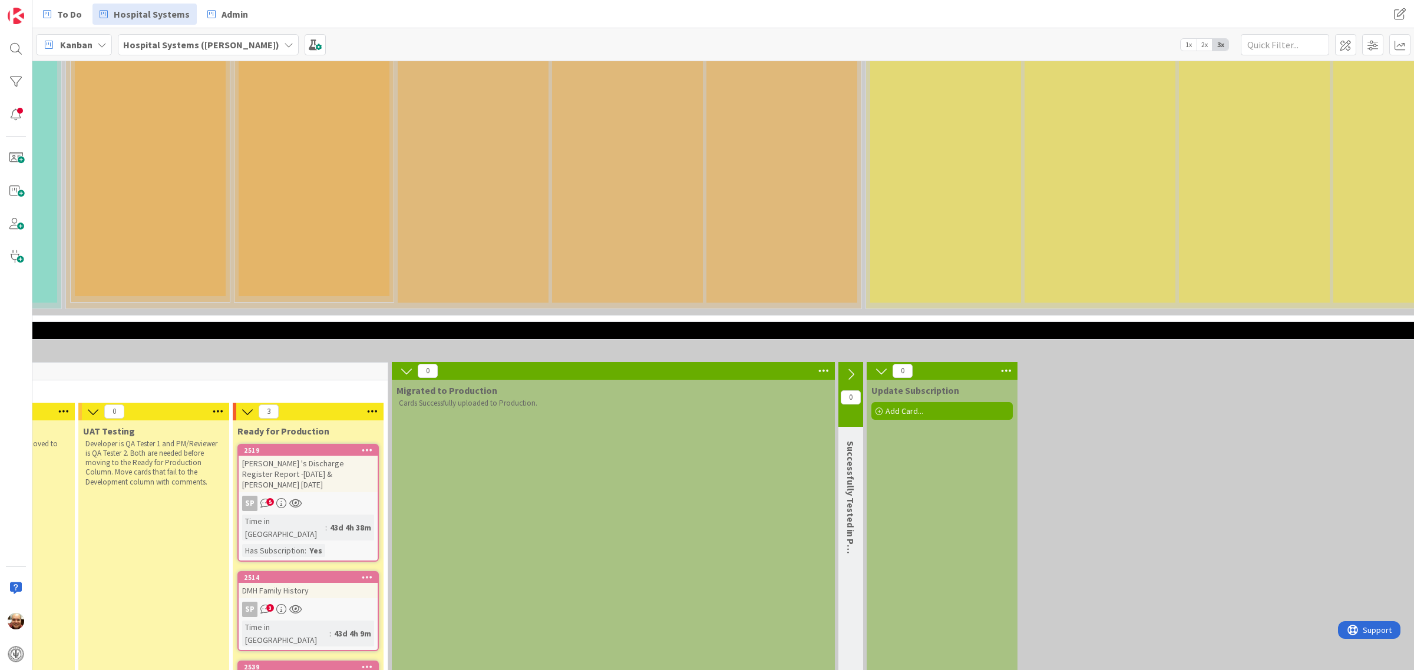
click at [855, 368] on icon at bounding box center [850, 374] width 13 height 13
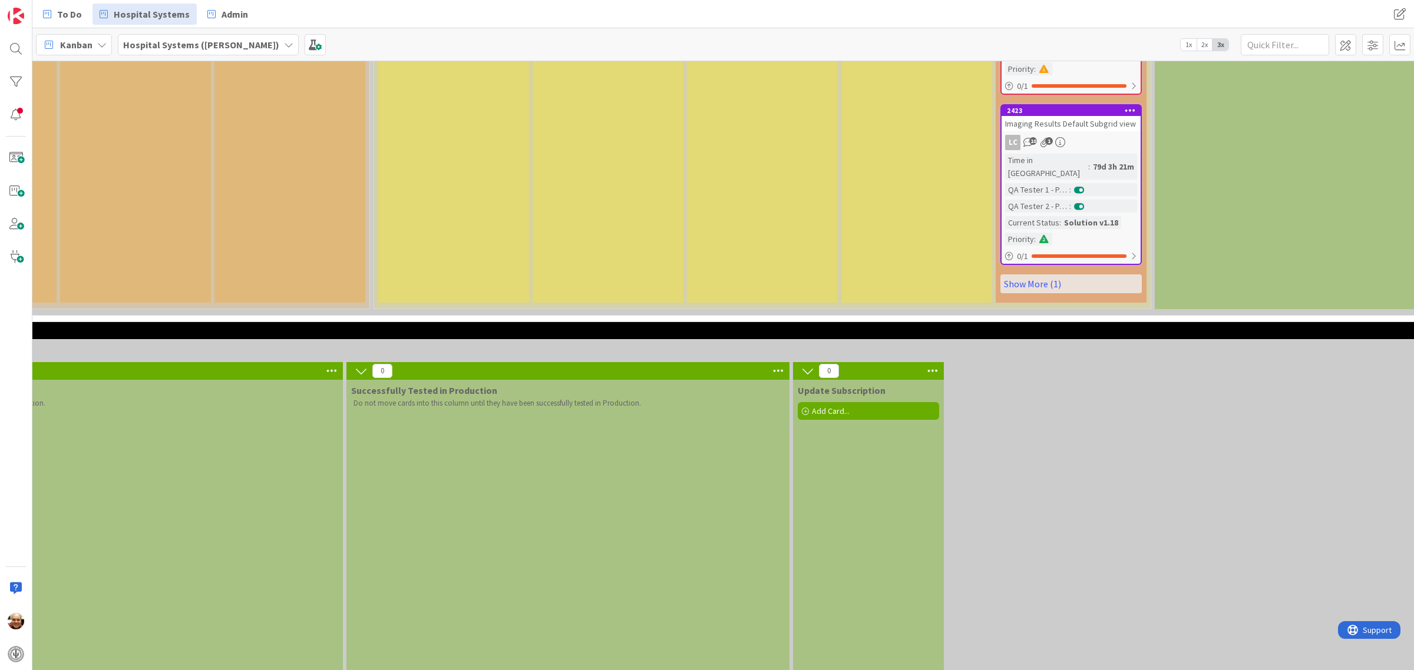
scroll to position [1694, 1436]
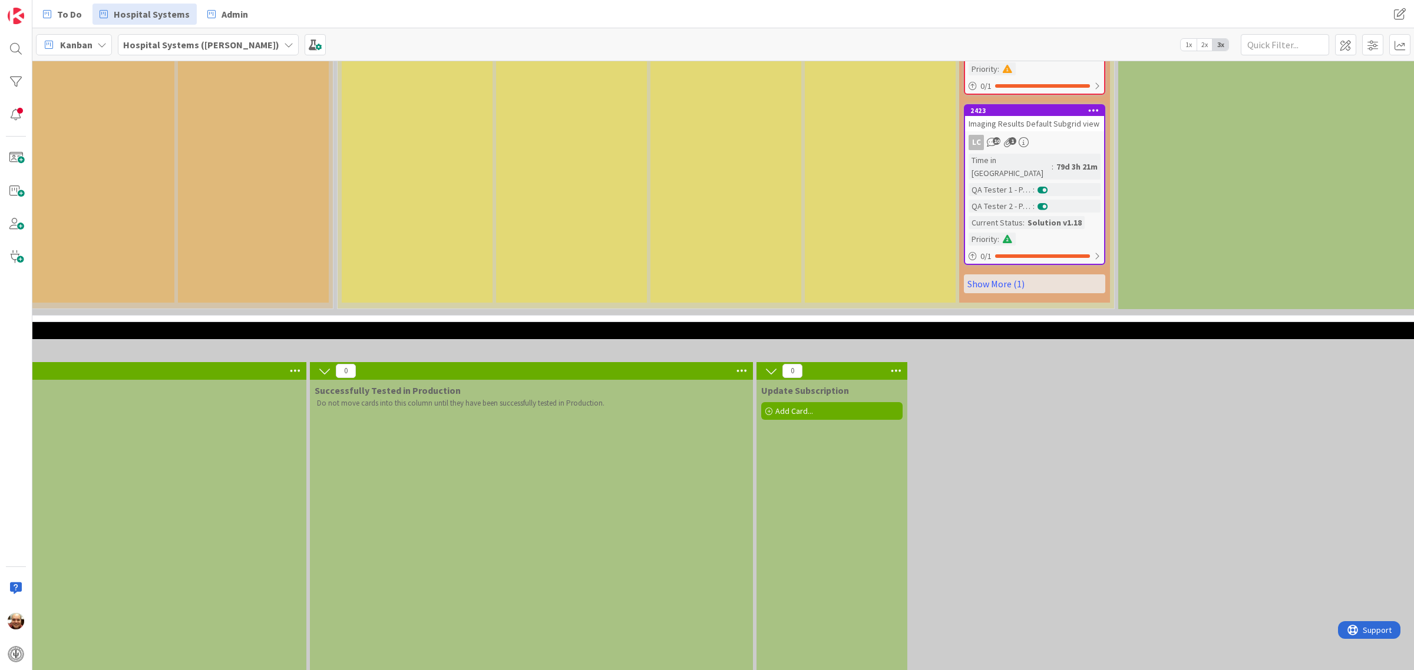
click at [746, 362] on icon at bounding box center [741, 371] width 15 height 18
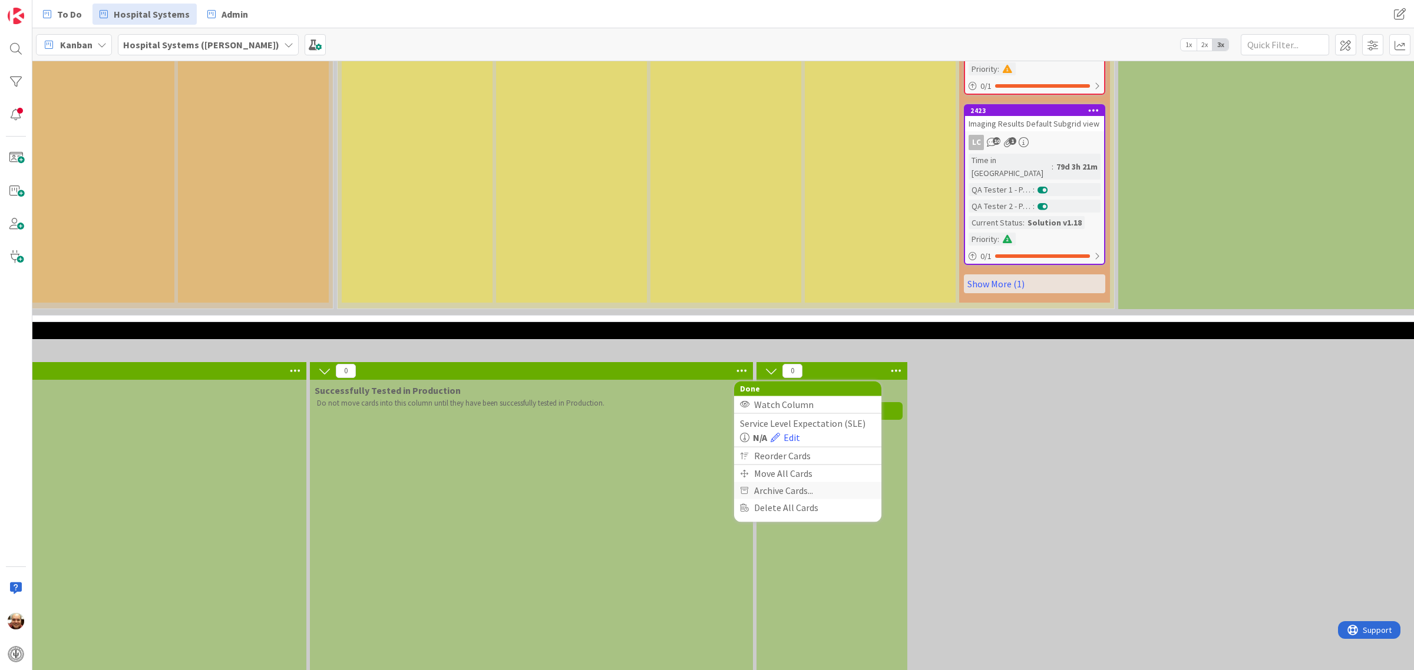
click at [776, 482] on span "Archive Cards..." at bounding box center [783, 490] width 59 height 17
click at [779, 444] on span "After 30 Days" at bounding box center [789, 453] width 54 height 18
click at [863, 387] on button "Back" at bounding box center [861, 393] width 29 height 13
click at [896, 362] on icon at bounding box center [895, 371] width 15 height 18
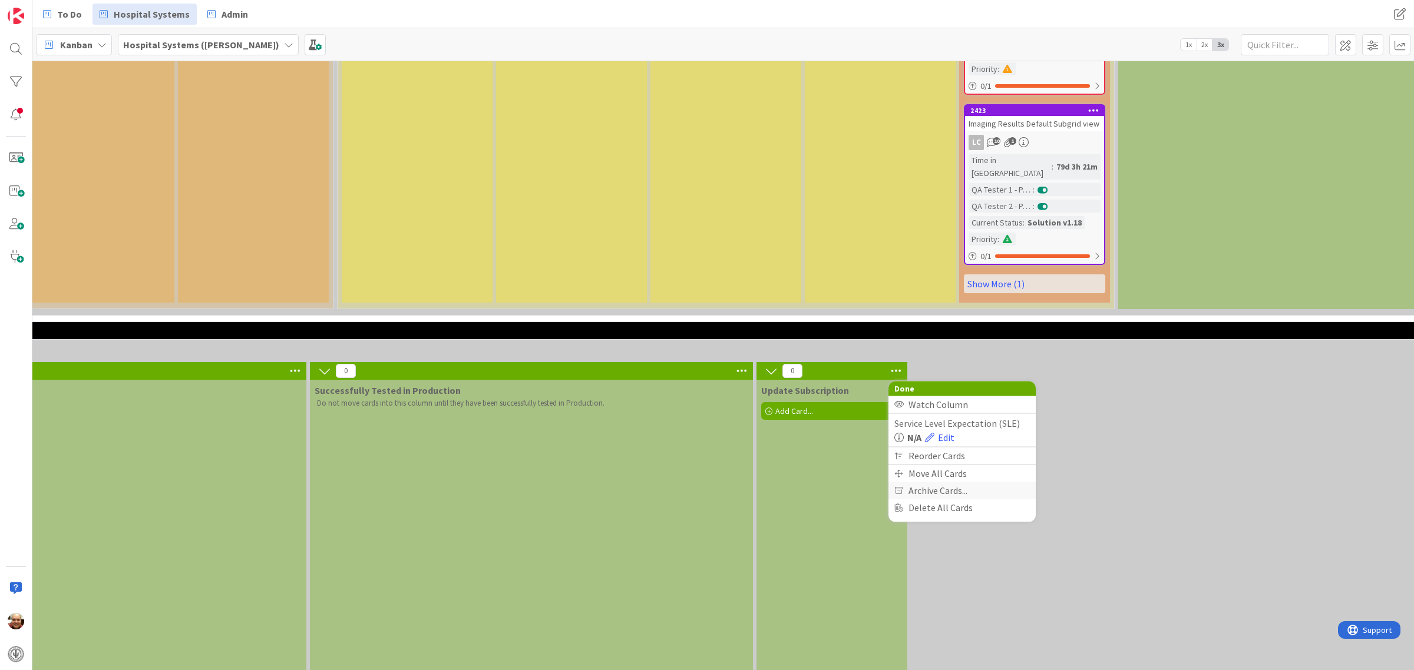
click at [934, 482] on span "Archive Cards..." at bounding box center [937, 490] width 59 height 17
click at [930, 444] on span "After 30 Days" at bounding box center [944, 453] width 54 height 18
click at [1022, 387] on button "Back" at bounding box center [1015, 393] width 29 height 13
click at [805, 481] on div "Update Subscription Add Card..." at bounding box center [831, 610] width 151 height 461
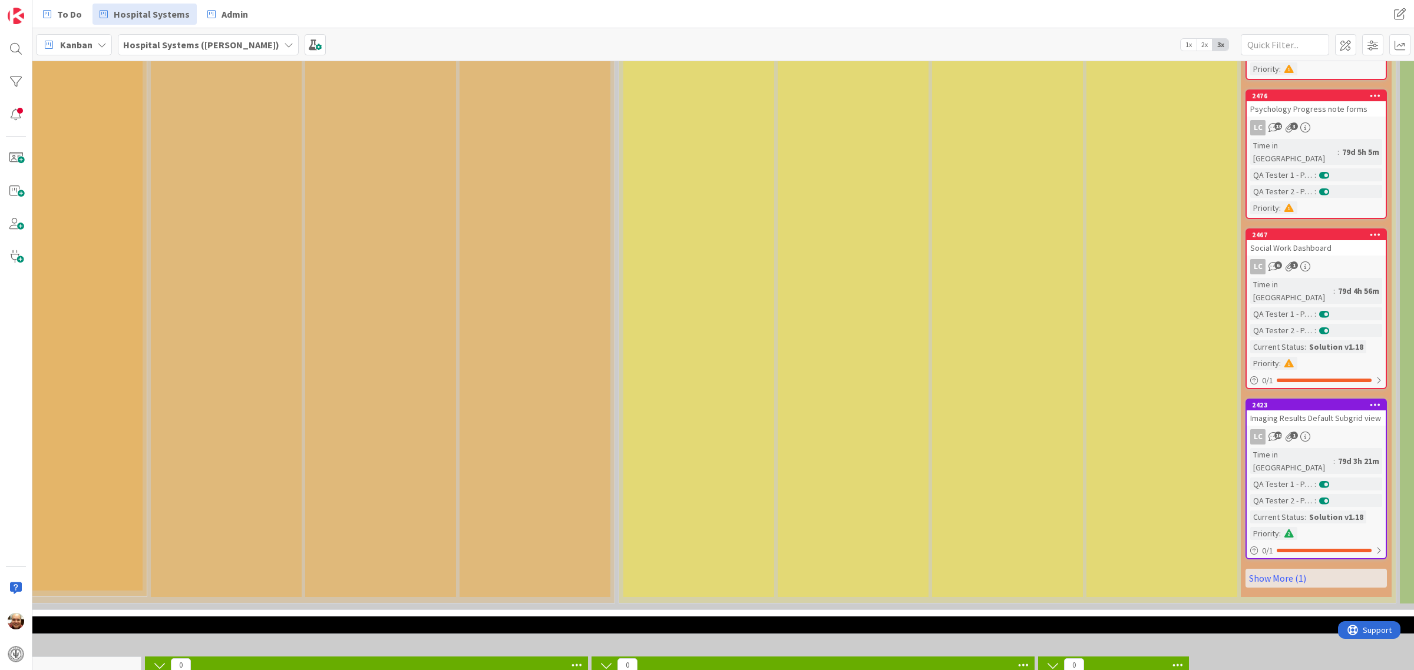
scroll to position [1320, 1155]
